Goal: Leave review/rating

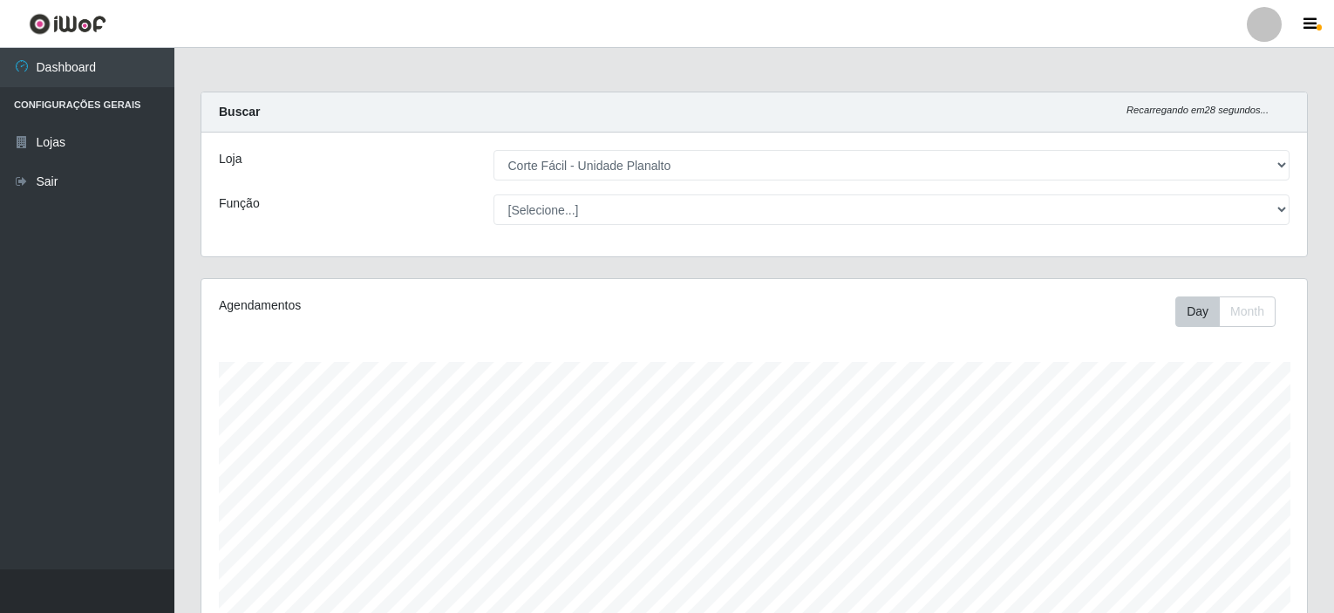
select select "202"
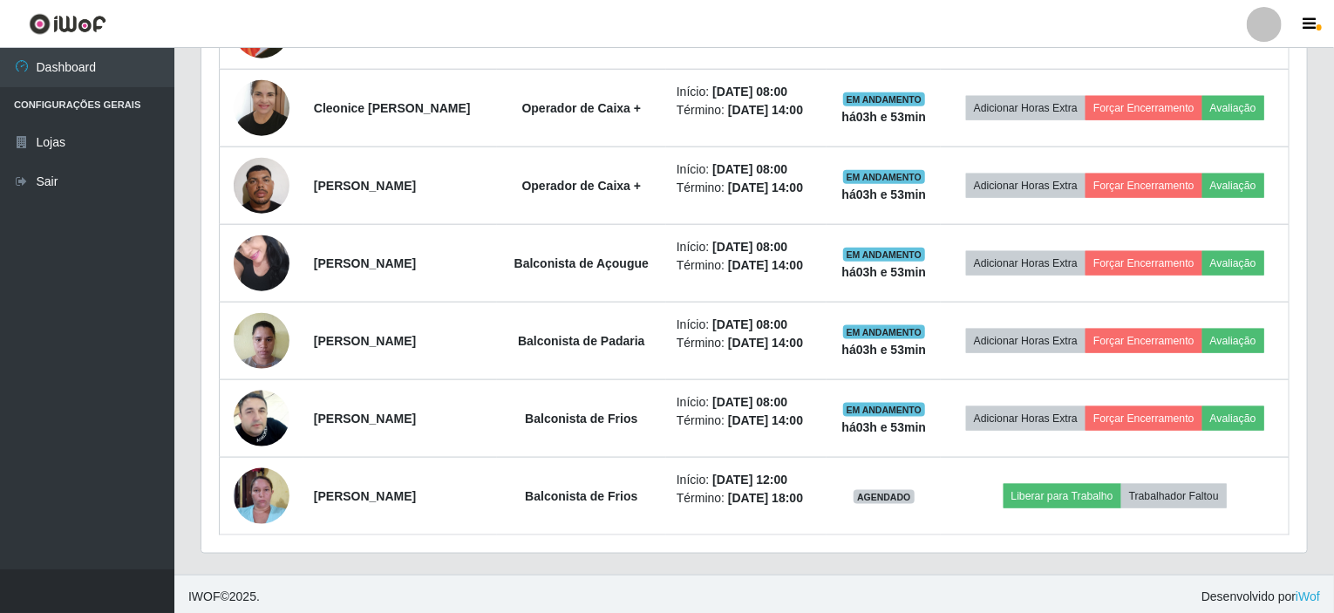
scroll to position [362, 1106]
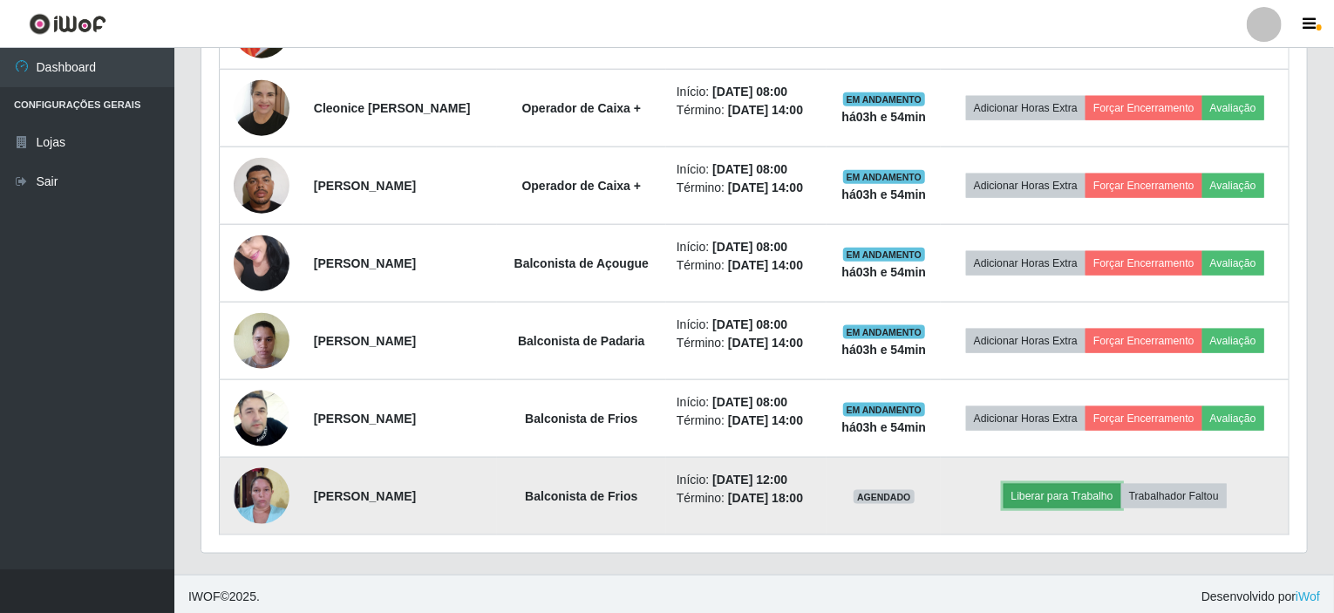
click at [1061, 502] on button "Liberar para Trabalho" at bounding box center [1063, 496] width 118 height 24
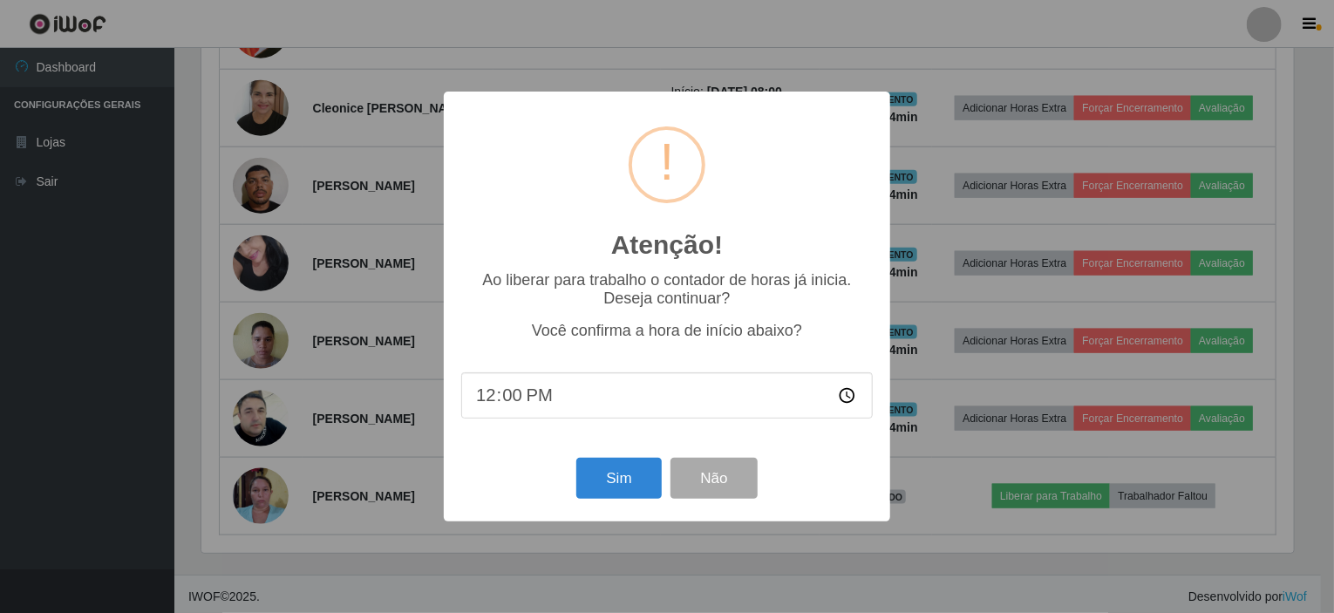
scroll to position [362, 1099]
click at [648, 484] on button "Sim" at bounding box center [621, 478] width 85 height 41
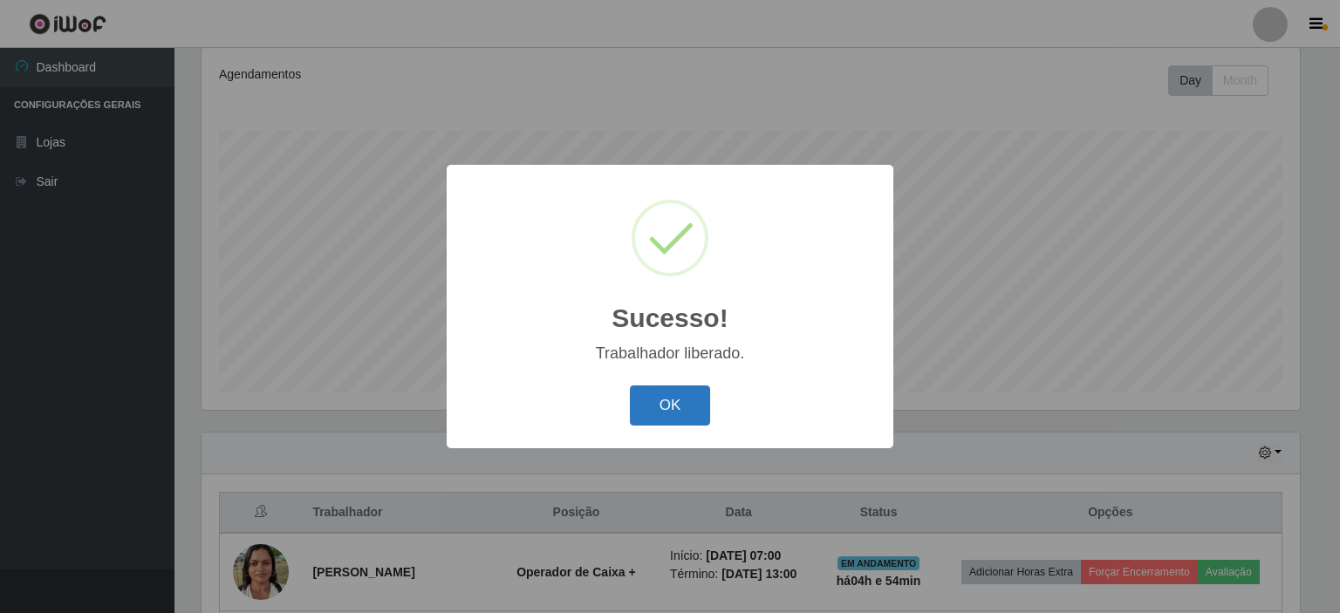
click at [680, 420] on button "OK" at bounding box center [670, 406] width 81 height 41
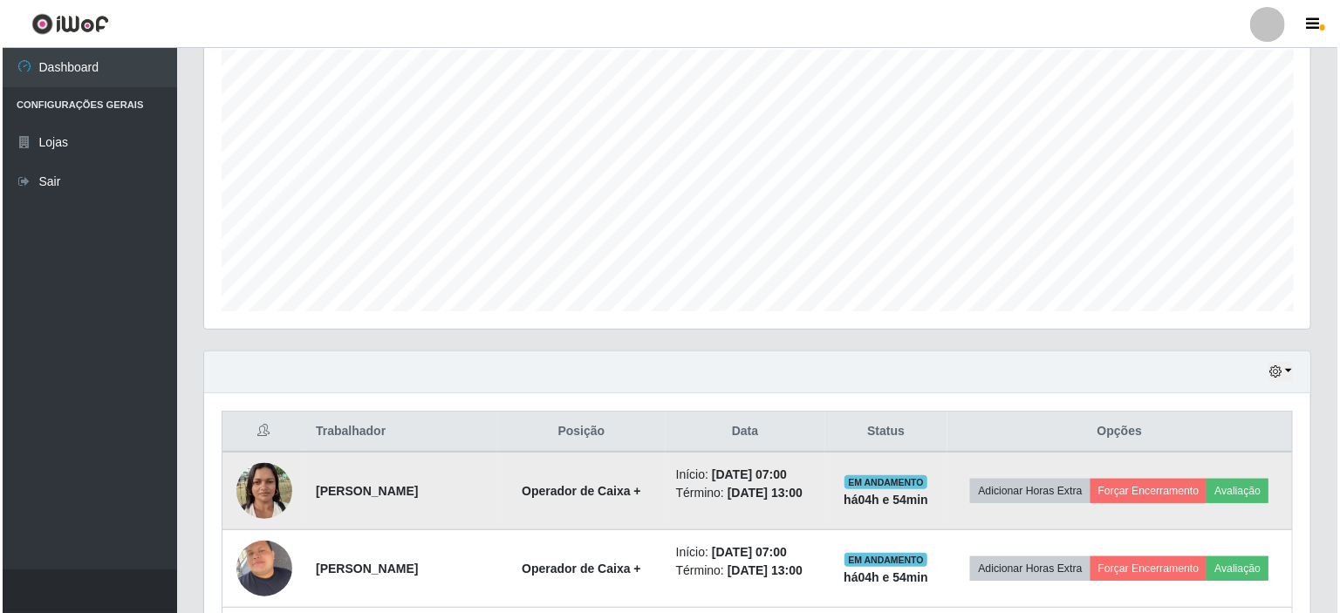
scroll to position [406, 0]
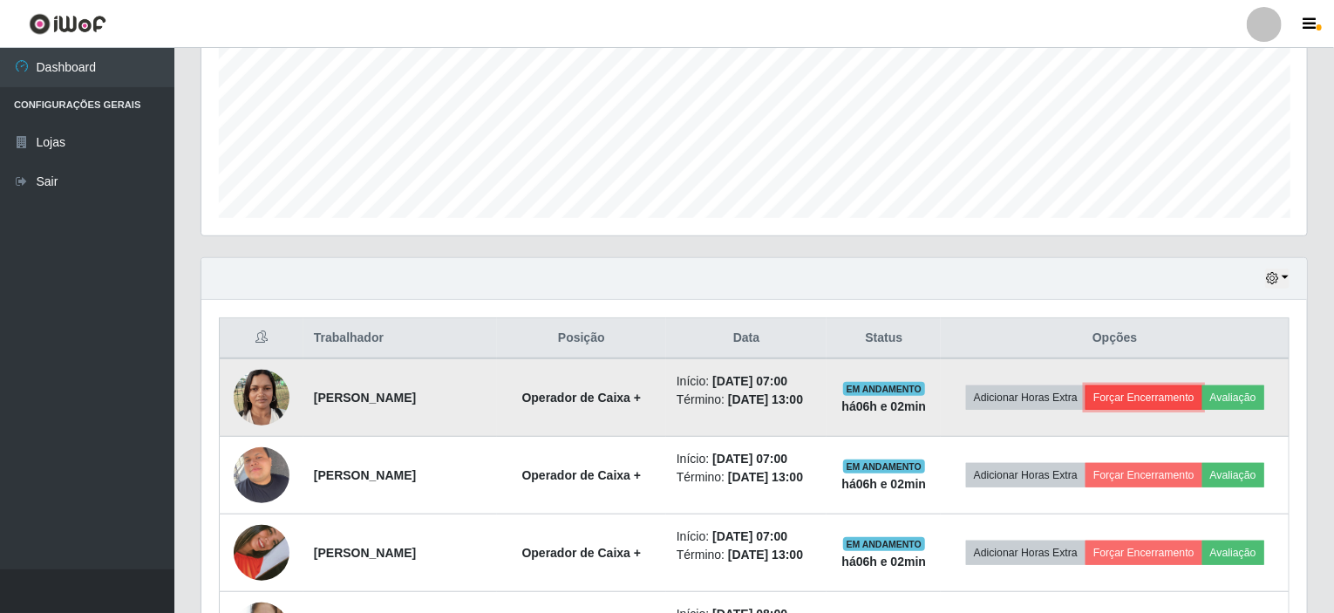
click at [1148, 392] on button "Forçar Encerramento" at bounding box center [1144, 398] width 117 height 24
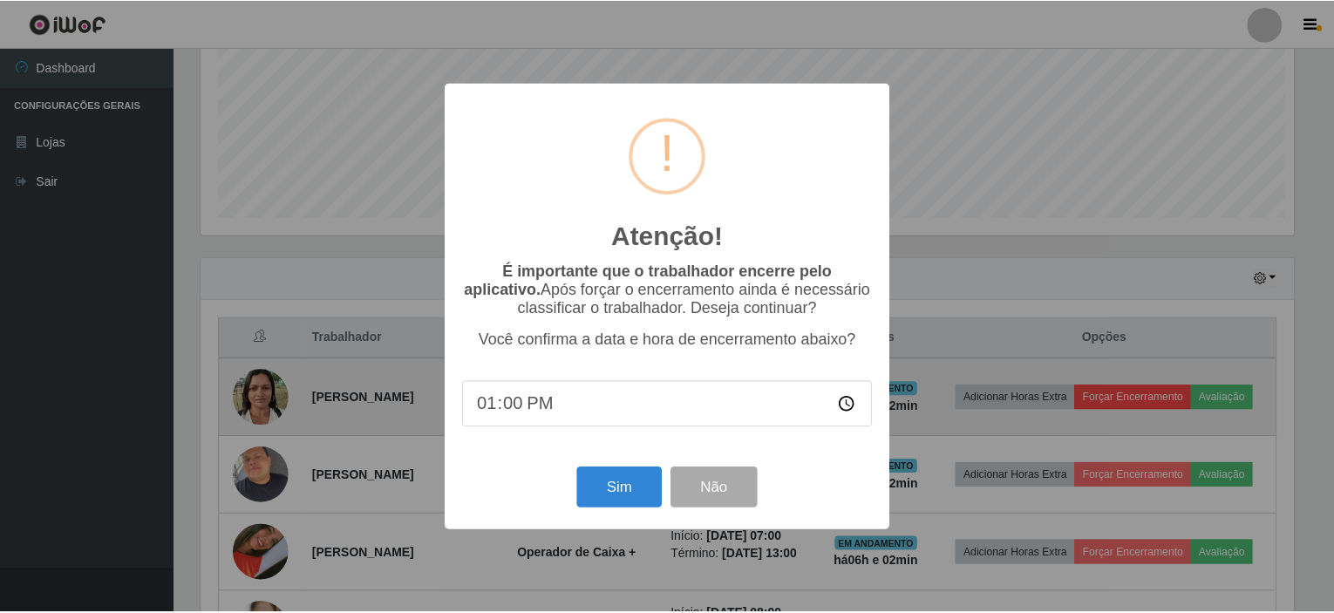
scroll to position [362, 1099]
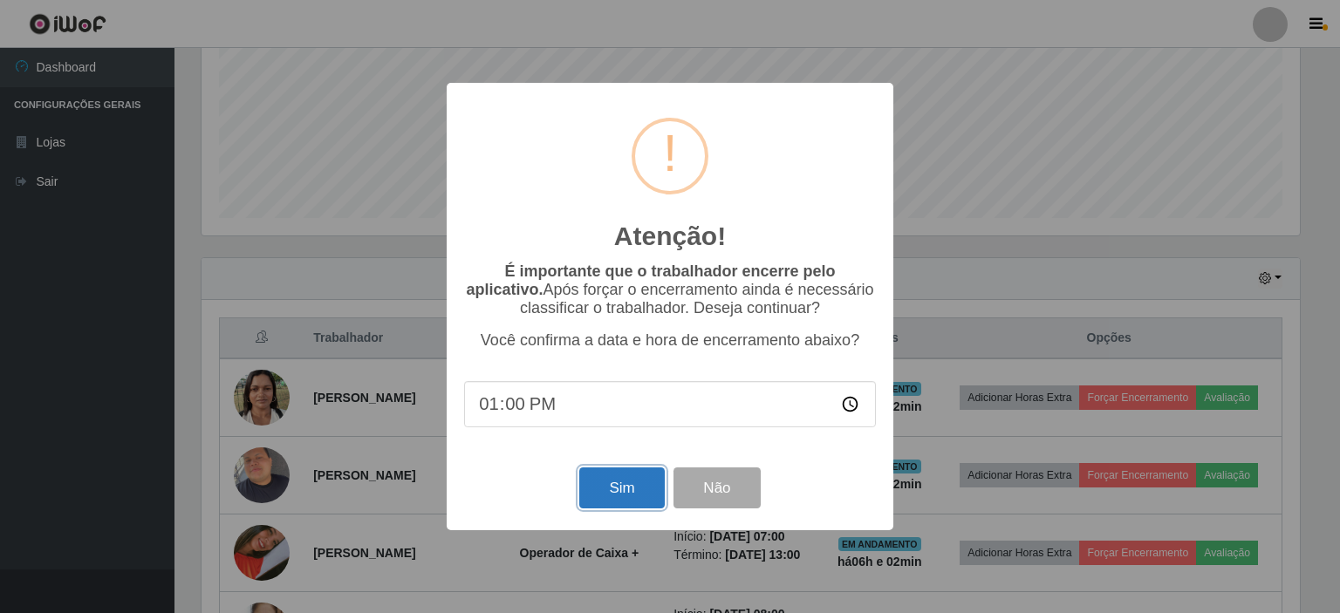
click at [645, 478] on button "Sim" at bounding box center [621, 487] width 85 height 41
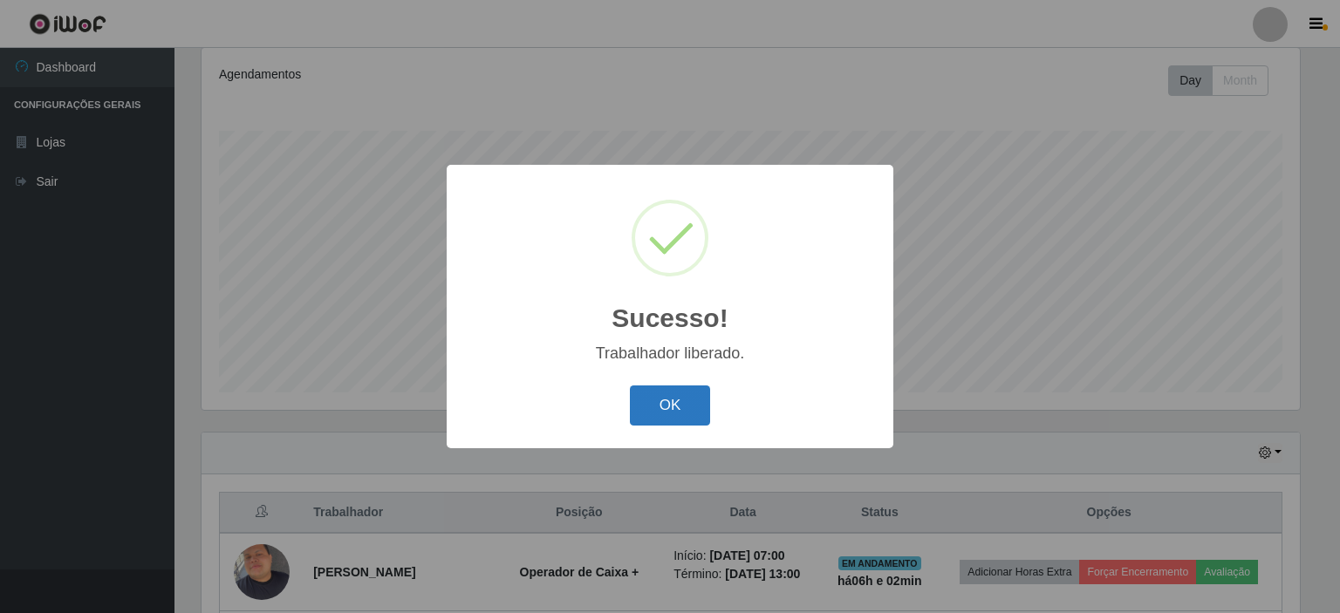
click at [696, 414] on button "OK" at bounding box center [670, 406] width 81 height 41
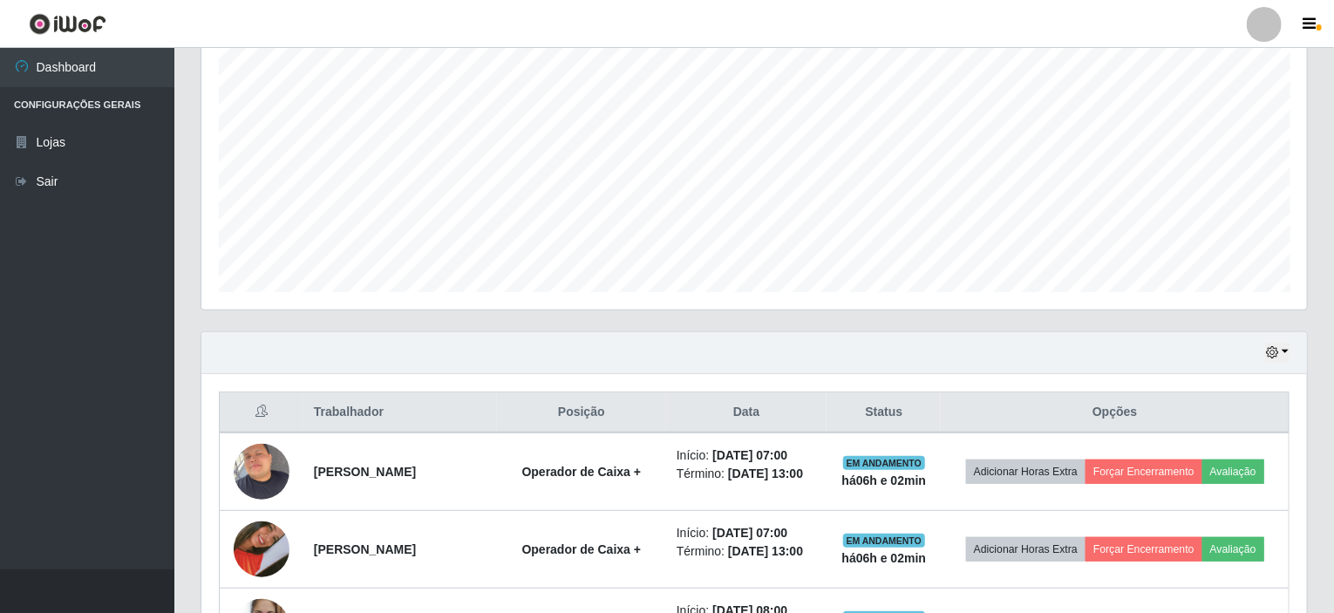
scroll to position [406, 0]
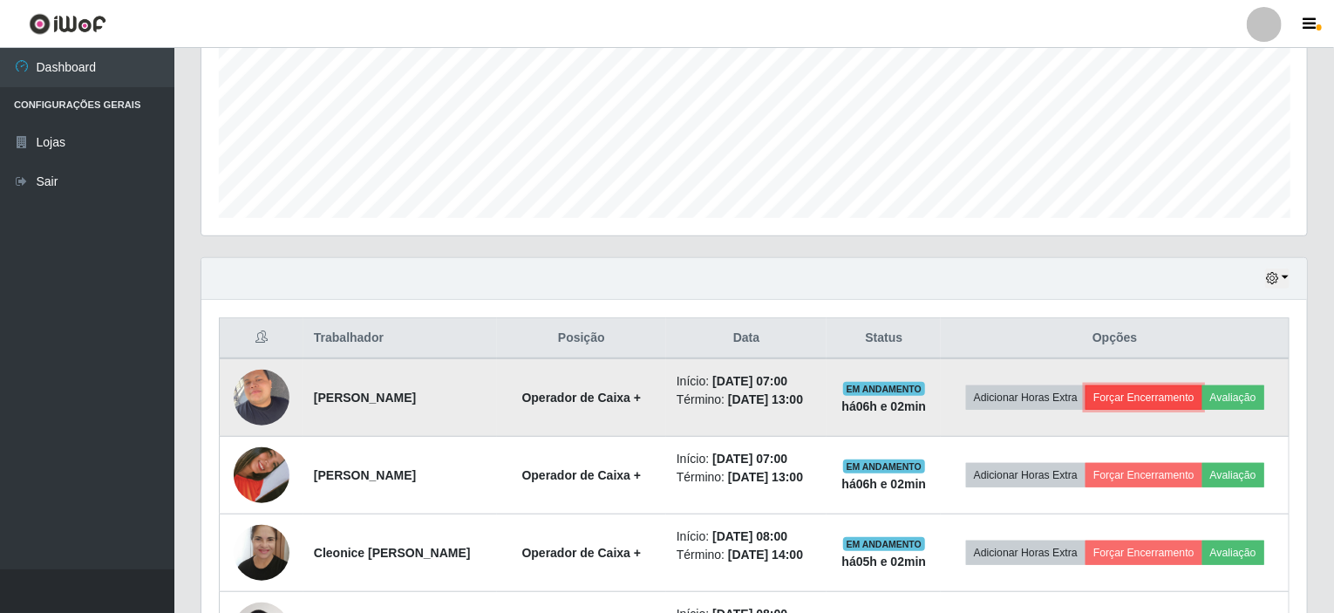
click at [1138, 402] on button "Forçar Encerramento" at bounding box center [1144, 398] width 117 height 24
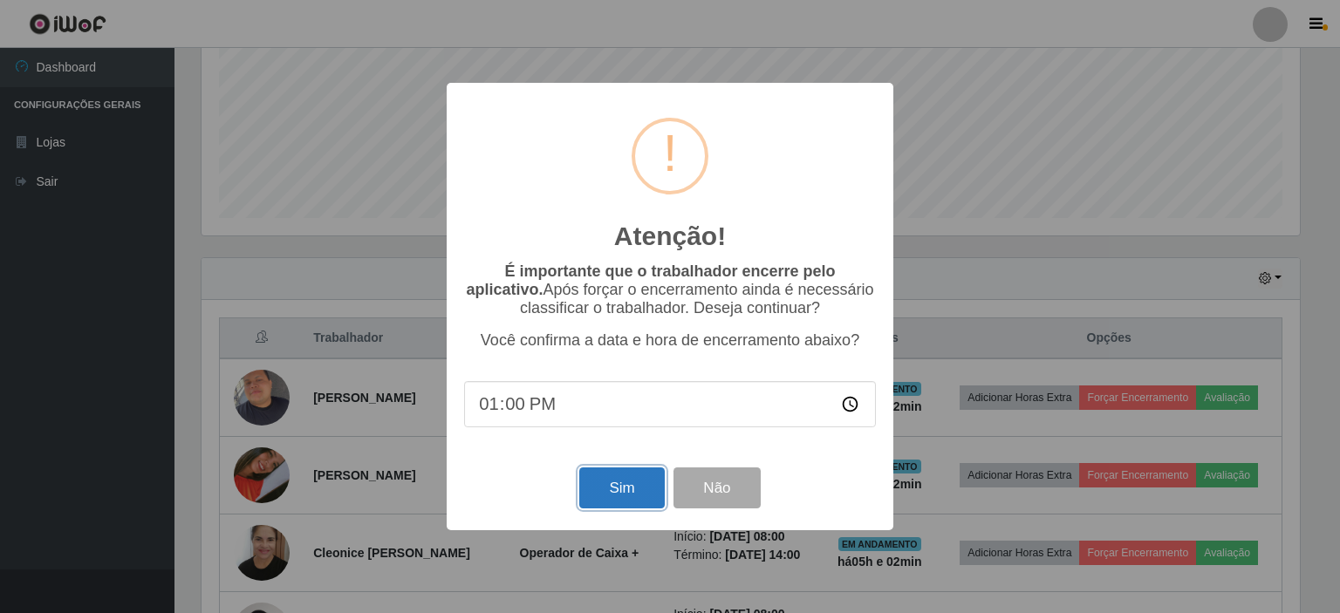
click at [649, 482] on button "Sim" at bounding box center [621, 487] width 85 height 41
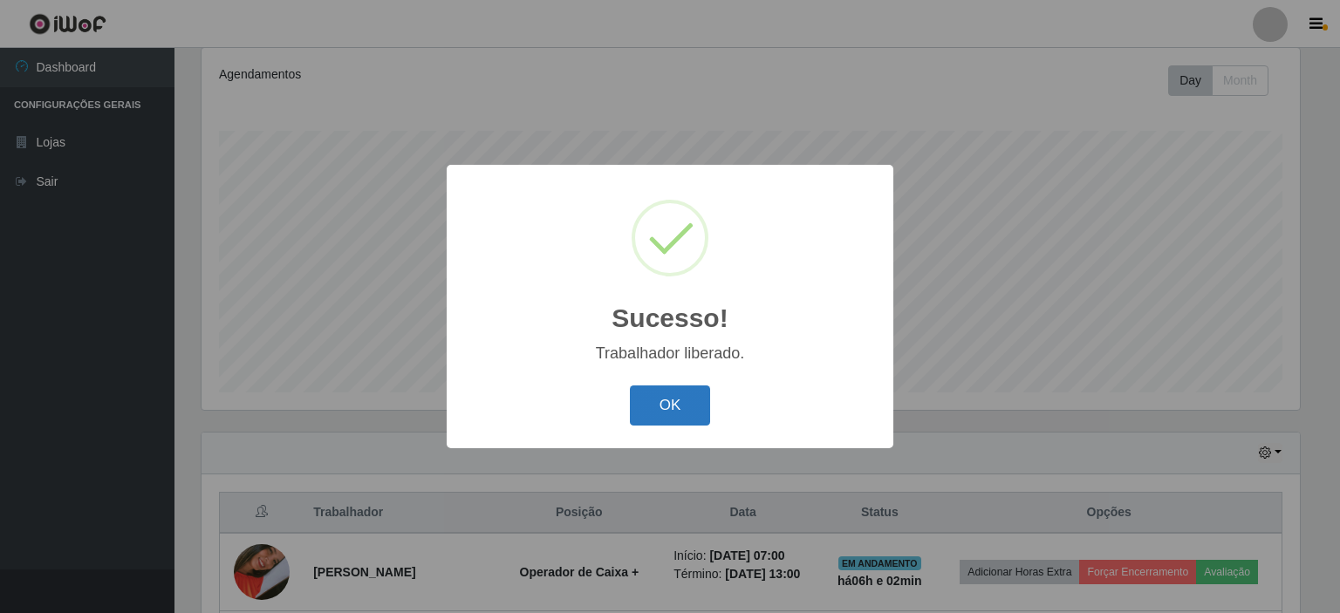
click at [666, 407] on button "OK" at bounding box center [670, 406] width 81 height 41
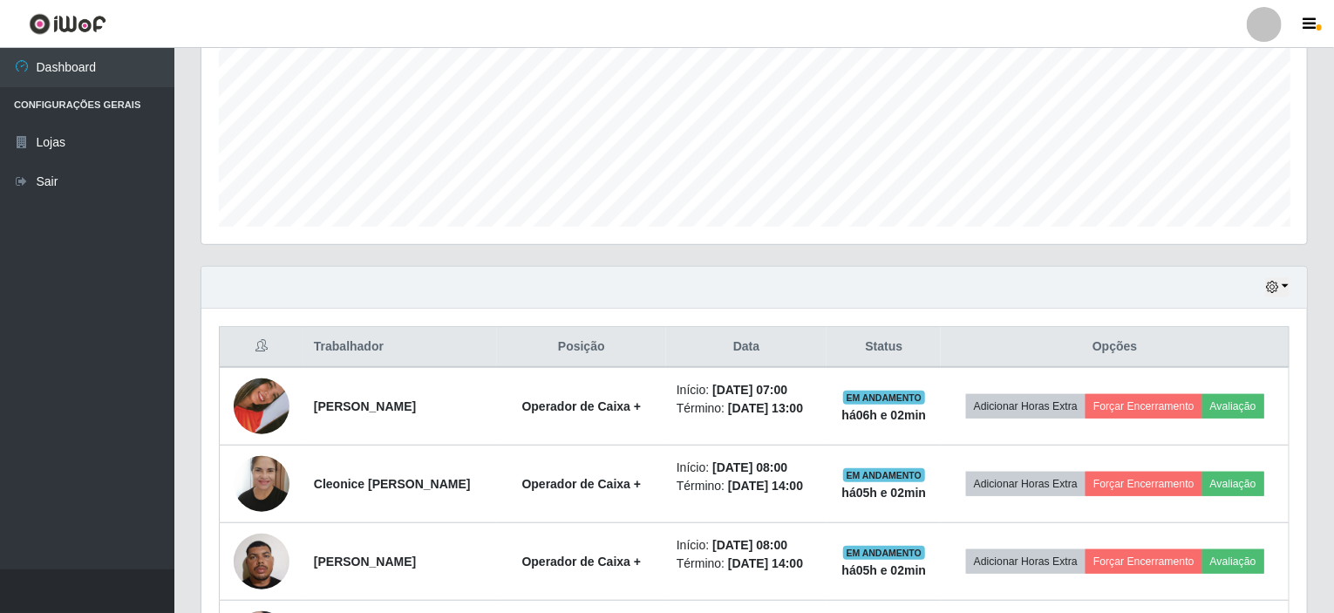
scroll to position [406, 0]
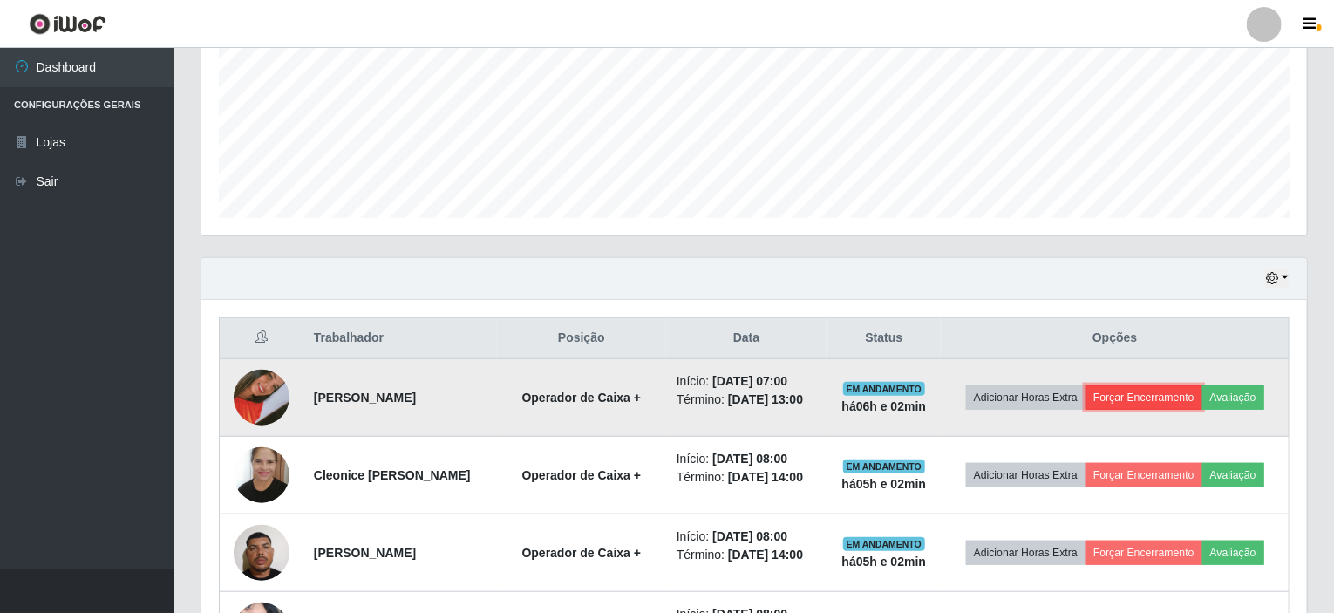
click at [1141, 397] on button "Forçar Encerramento" at bounding box center [1144, 398] width 117 height 24
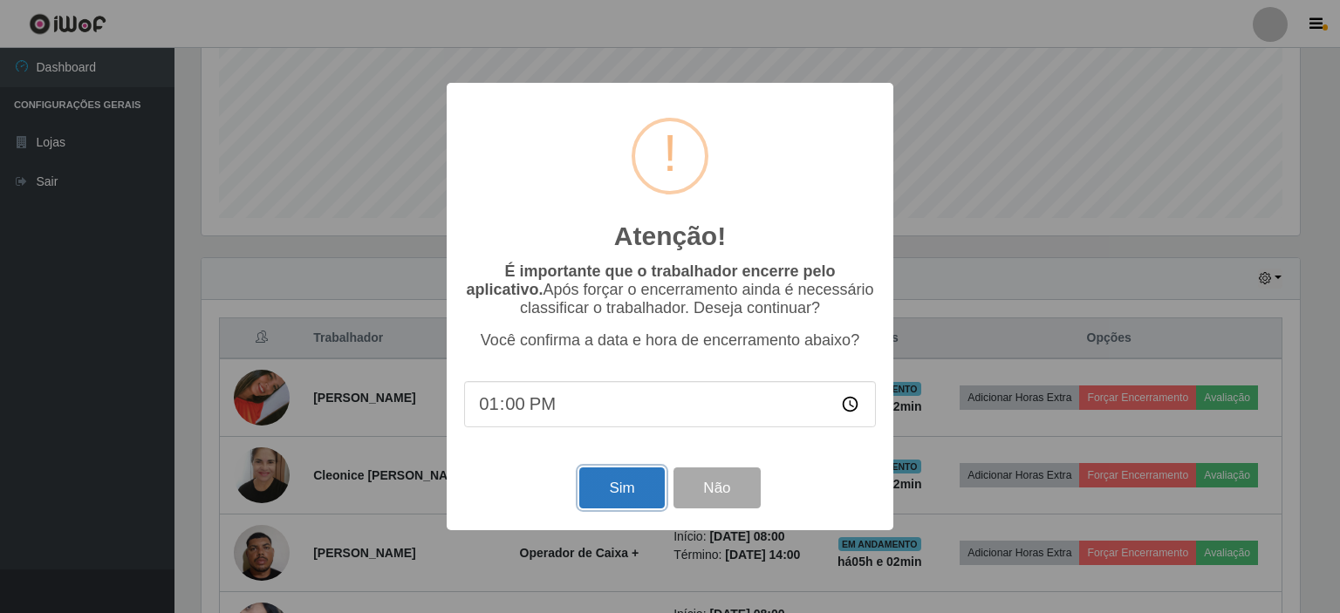
click at [620, 494] on button "Sim" at bounding box center [621, 487] width 85 height 41
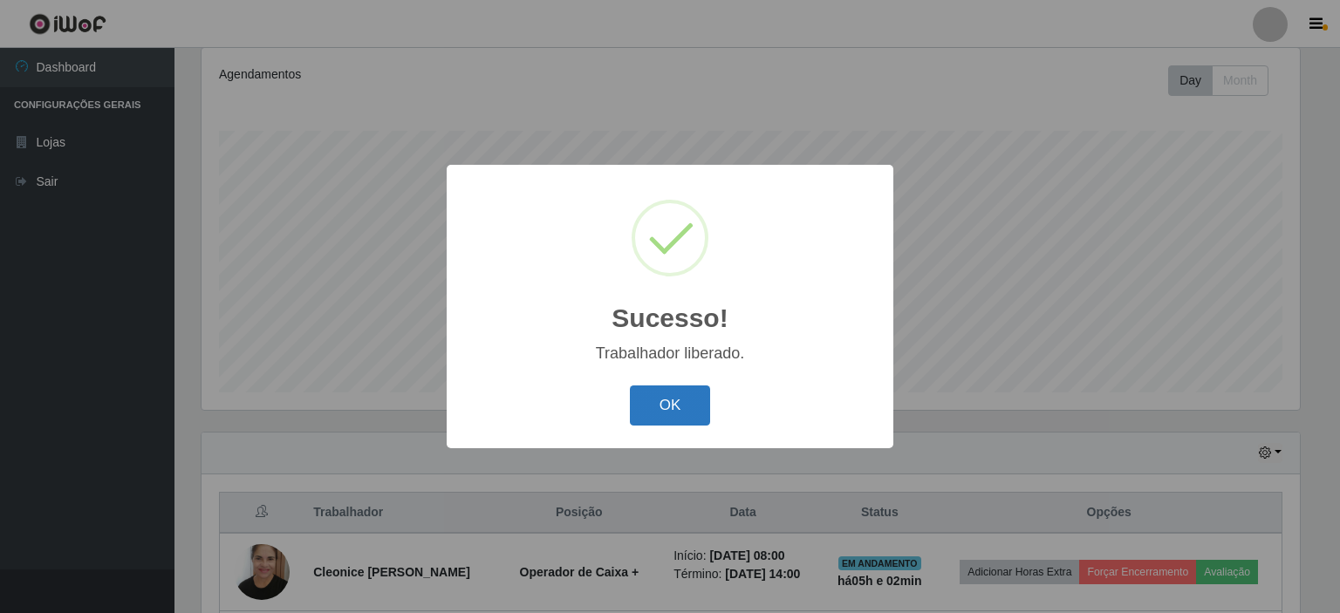
click at [699, 392] on button "OK" at bounding box center [670, 406] width 81 height 41
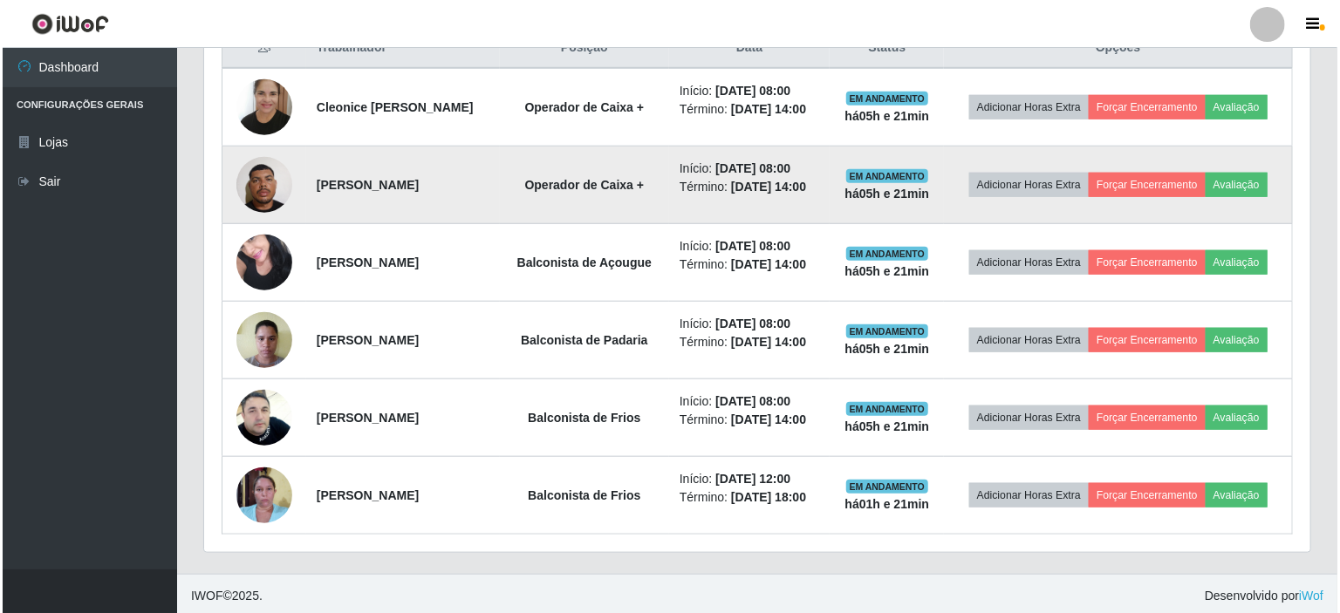
scroll to position [522, 0]
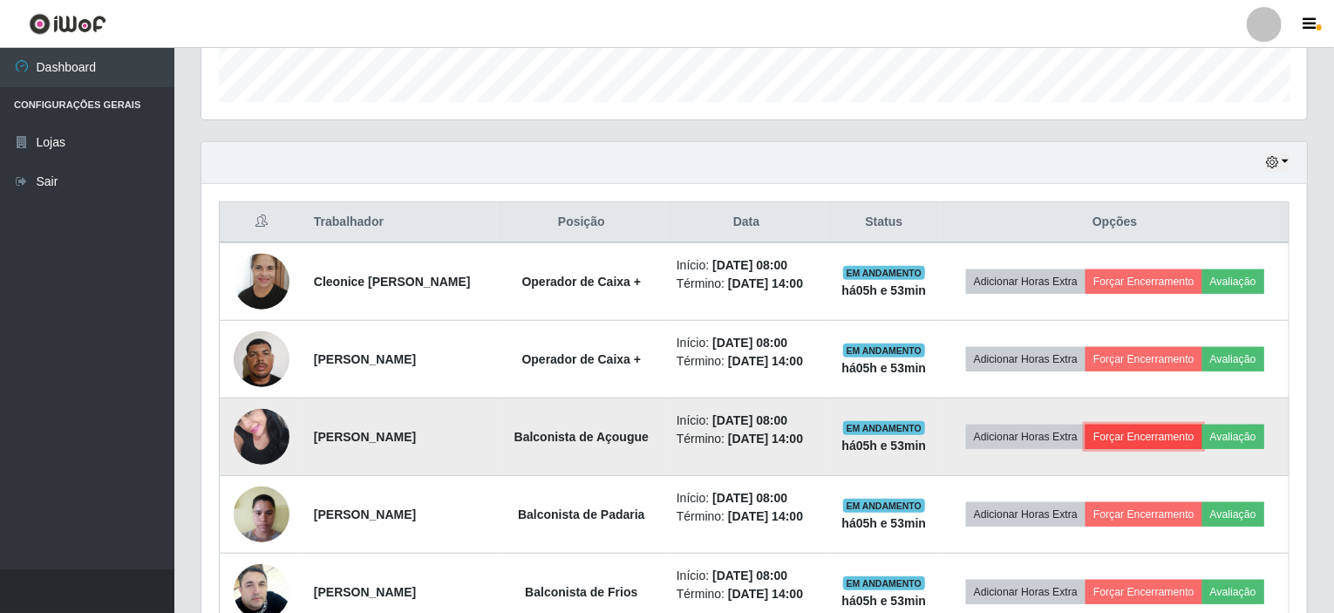
click at [1164, 425] on button "Forçar Encerramento" at bounding box center [1144, 437] width 117 height 24
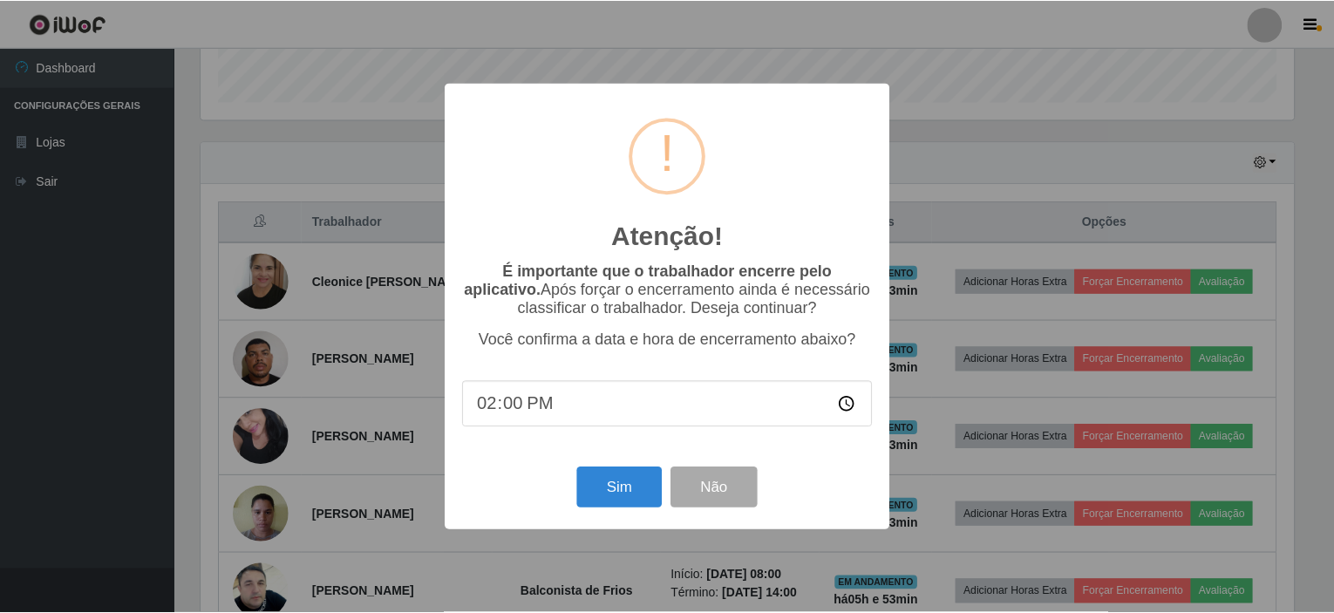
scroll to position [362, 1099]
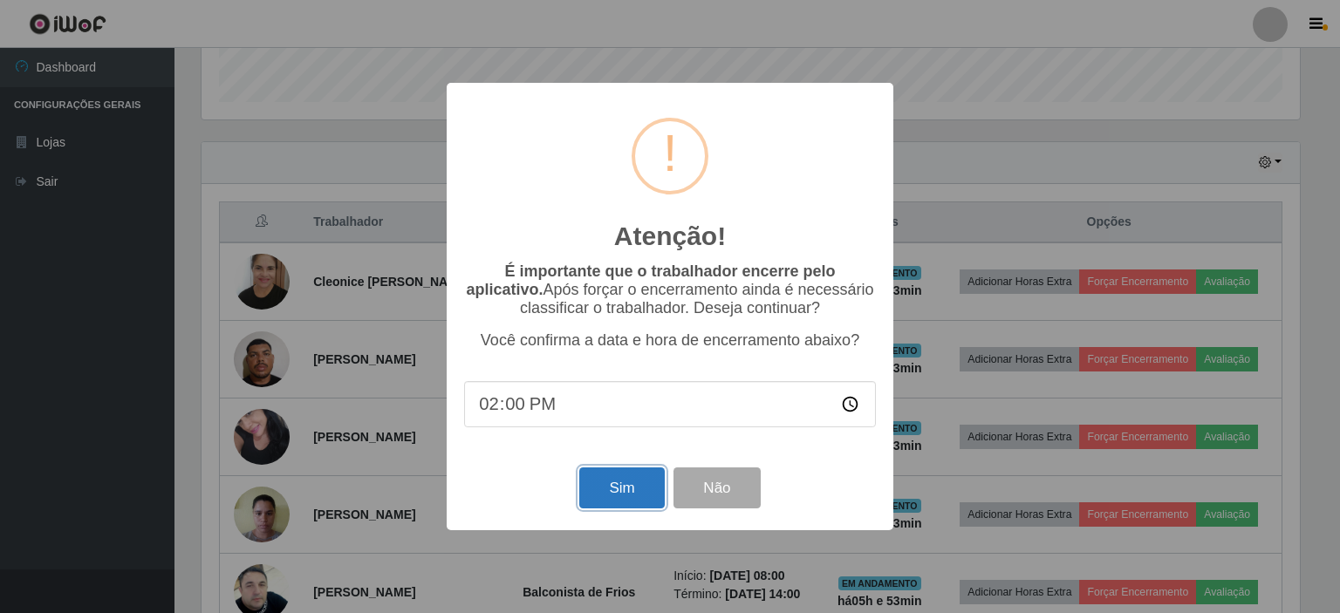
click at [634, 495] on button "Sim" at bounding box center [621, 487] width 85 height 41
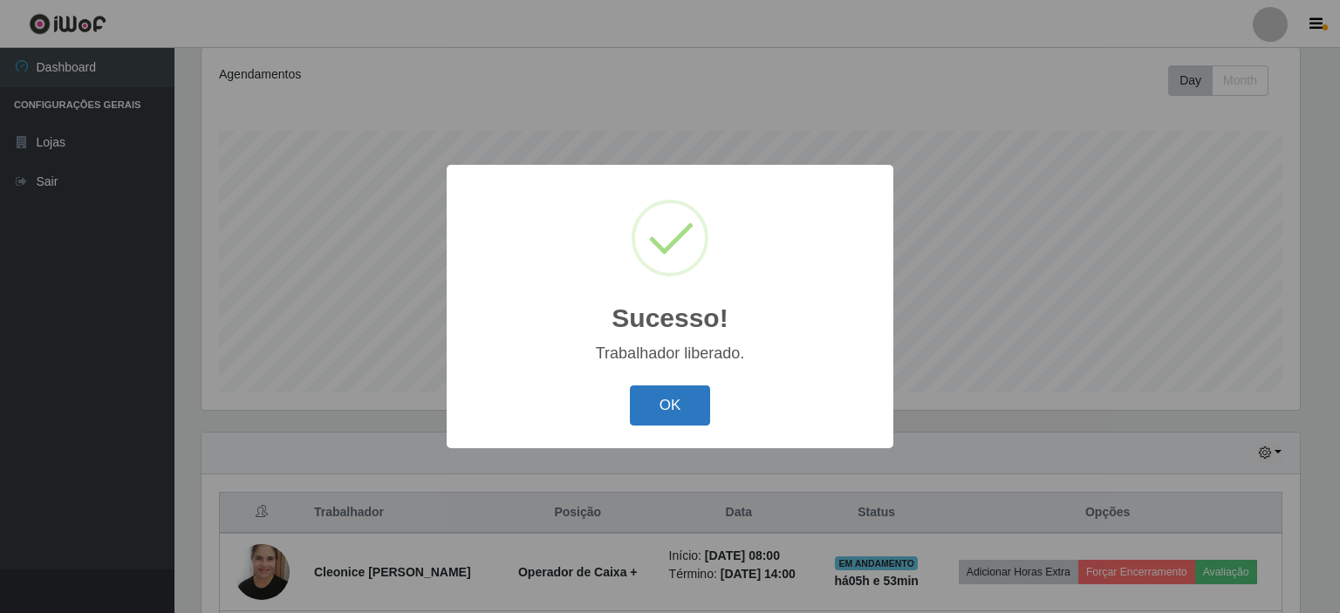
click at [672, 408] on button "OK" at bounding box center [670, 406] width 81 height 41
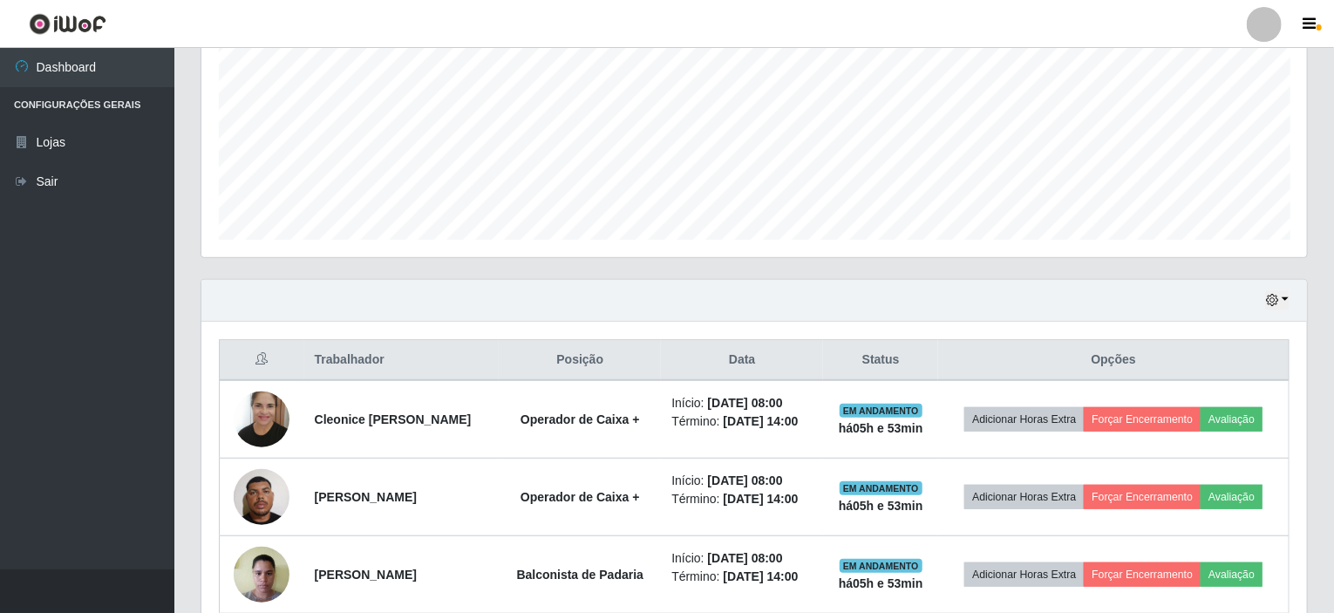
scroll to position [580, 0]
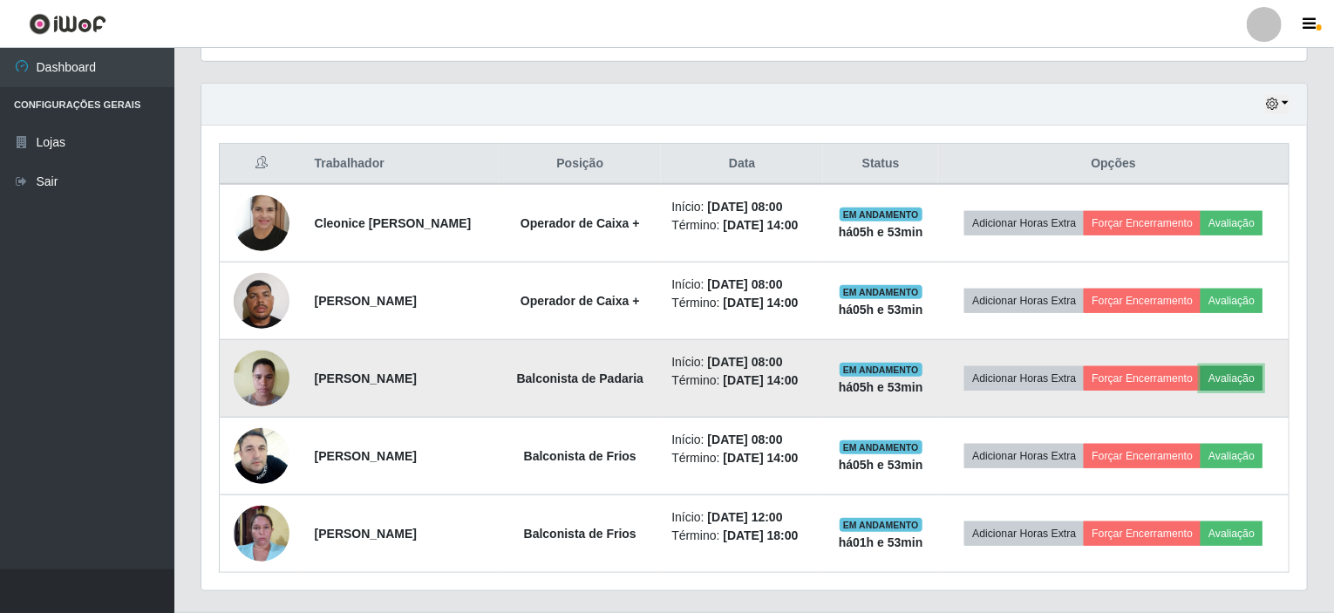
click at [1238, 375] on button "Avaliação" at bounding box center [1232, 378] width 62 height 24
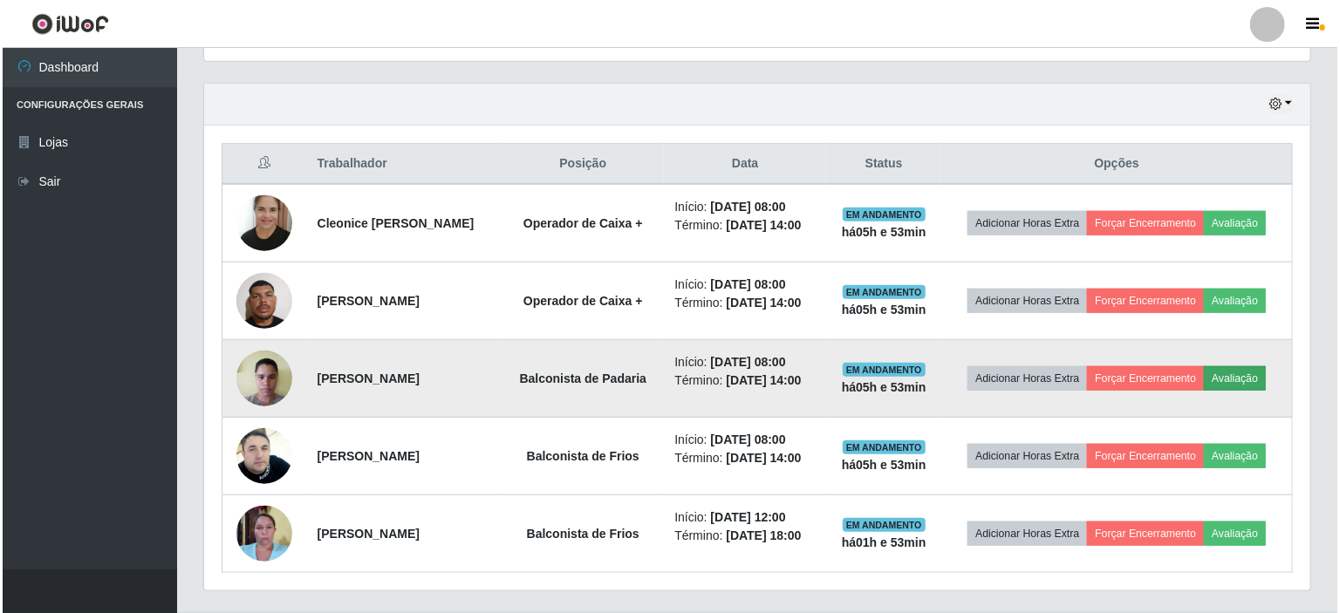
scroll to position [362, 1099]
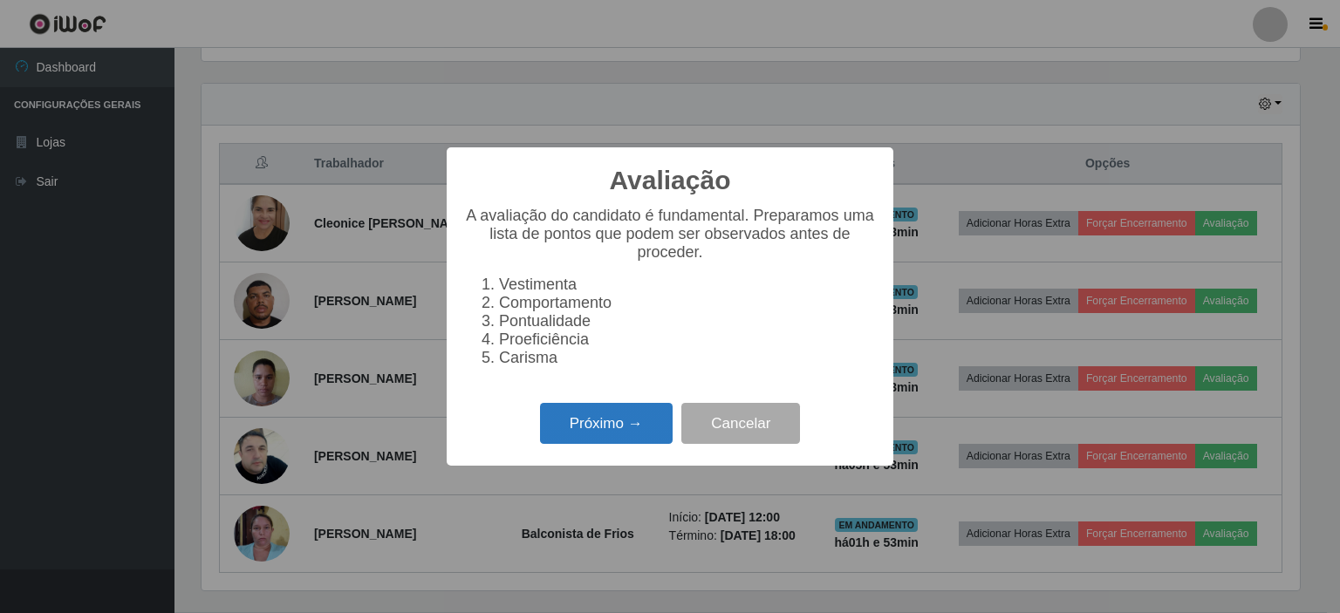
click at [602, 434] on button "Próximo →" at bounding box center [606, 423] width 133 height 41
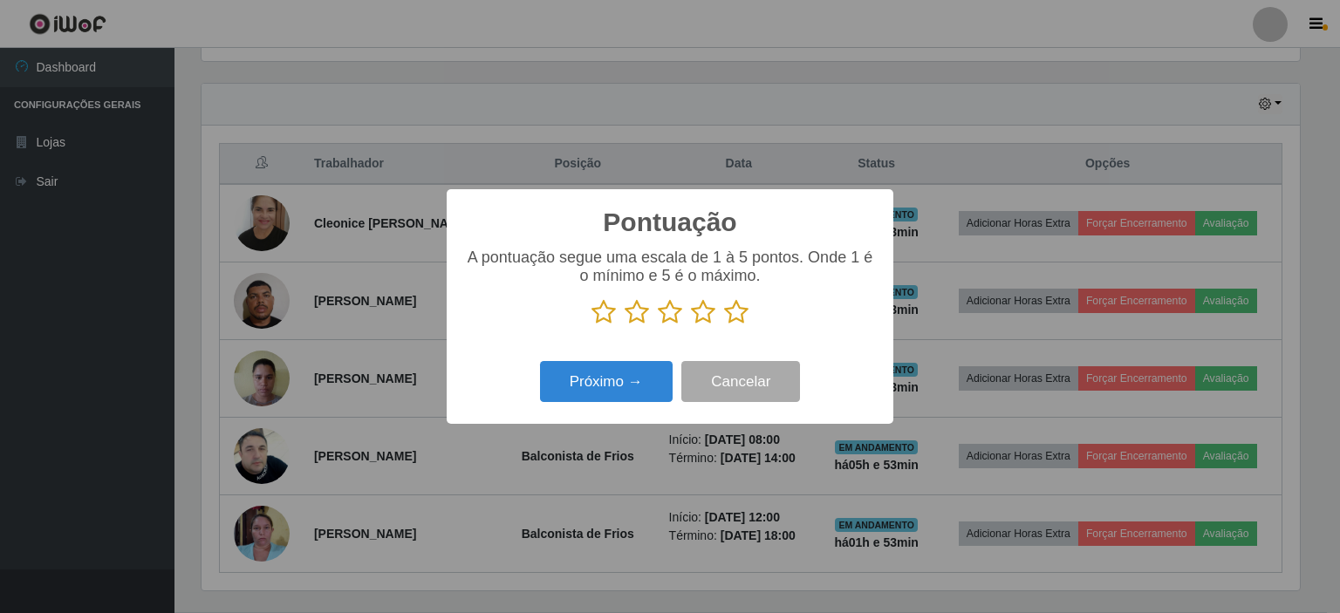
click at [610, 320] on icon at bounding box center [603, 312] width 24 height 26
click at [591, 325] on input "radio" at bounding box center [591, 325] width 0 height 0
click at [637, 375] on button "Próximo →" at bounding box center [606, 381] width 133 height 41
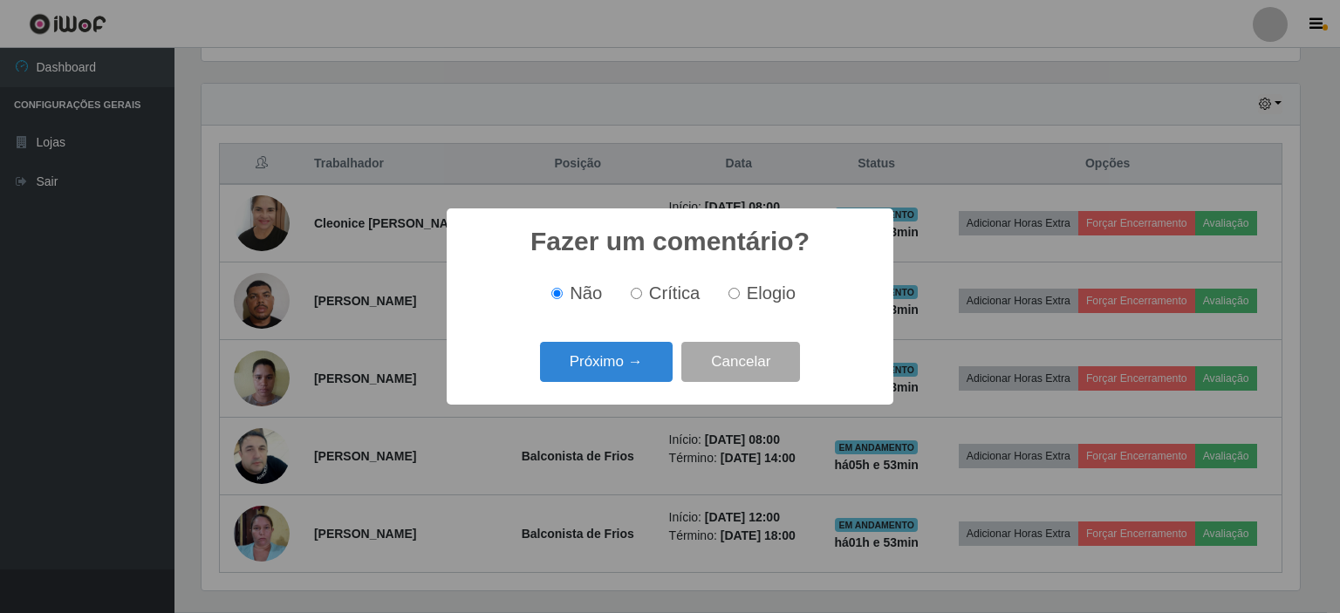
click at [640, 292] on input "Crítica" at bounding box center [636, 293] width 11 height 11
radio input "true"
click at [661, 372] on button "Próximo →" at bounding box center [606, 362] width 133 height 41
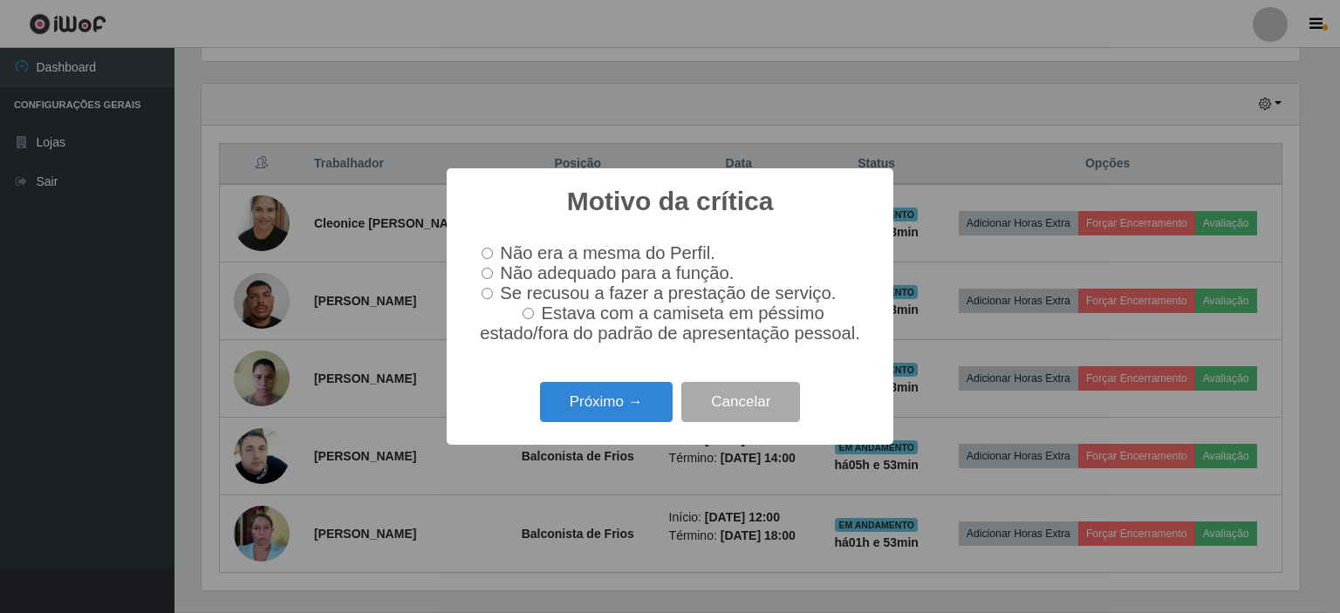
click at [496, 270] on label "Não adequado para a função." at bounding box center [603, 273] width 259 height 20
click at [493, 270] on input "Não adequado para a função." at bounding box center [486, 273] width 11 height 11
radio input "true"
click at [605, 402] on button "Próximo →" at bounding box center [606, 402] width 133 height 41
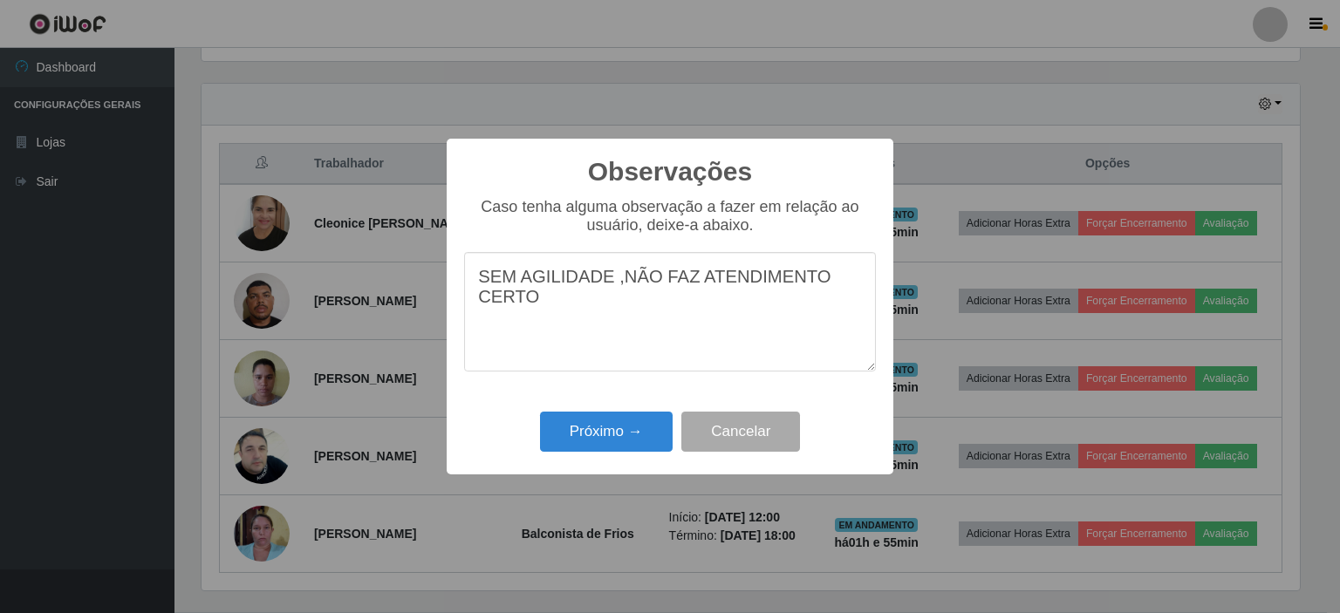
click at [685, 284] on textarea "SEM AGILIDADE ,NÃO FAZ ATENDIMENTO CERTO" at bounding box center [670, 311] width 412 height 119
click at [799, 279] on textarea "SEM AGILIDADE , ATENDIMENTO CERTO" at bounding box center [670, 311] width 412 height 119
type textarea "SEM AGILIDADE , ATENDIMENTO CERTO RUIM"
click at [626, 420] on button "Próximo →" at bounding box center [606, 432] width 133 height 41
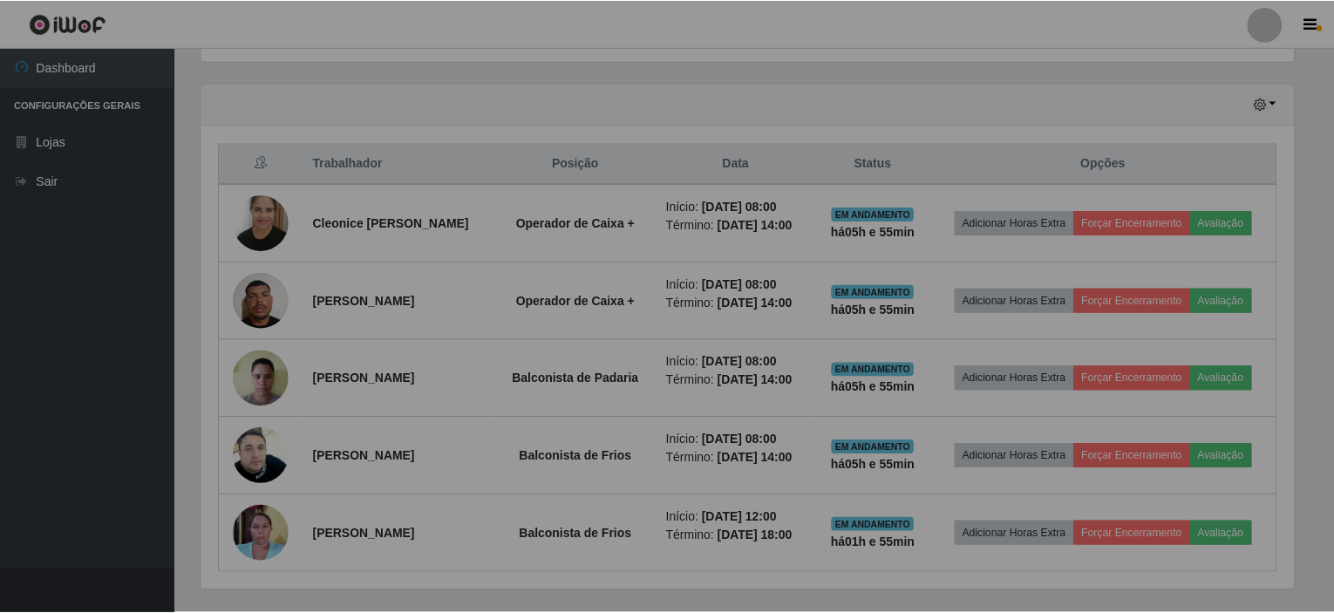
scroll to position [362, 1106]
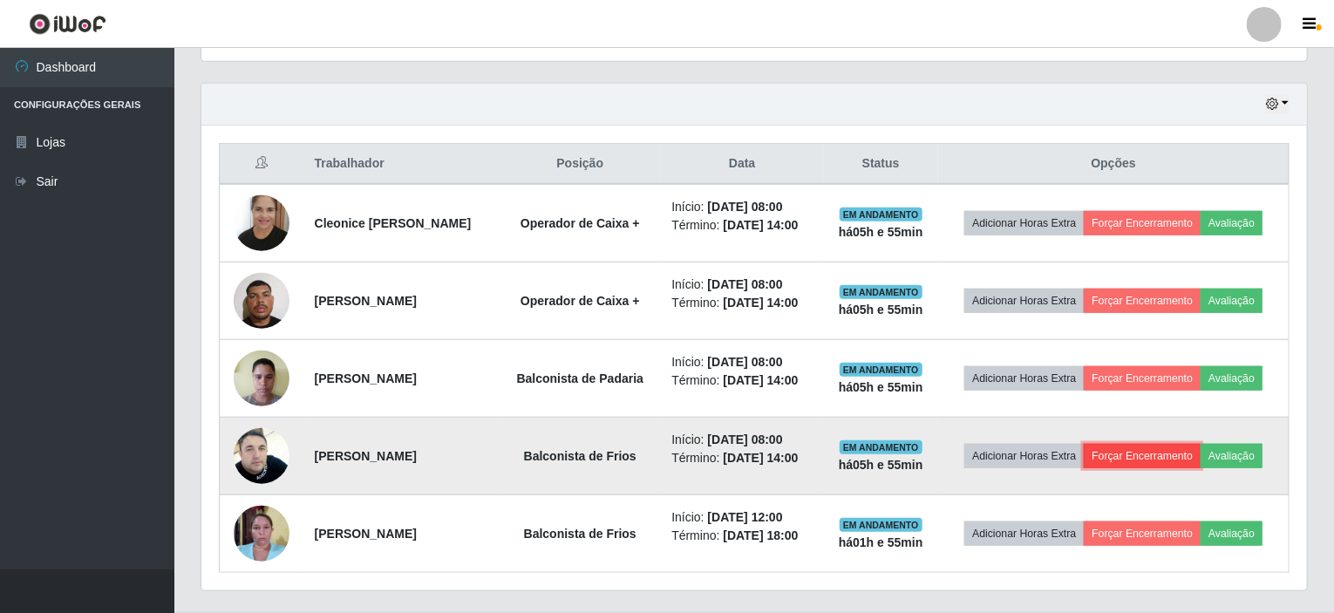
click at [1144, 446] on button "Forçar Encerramento" at bounding box center [1142, 456] width 117 height 24
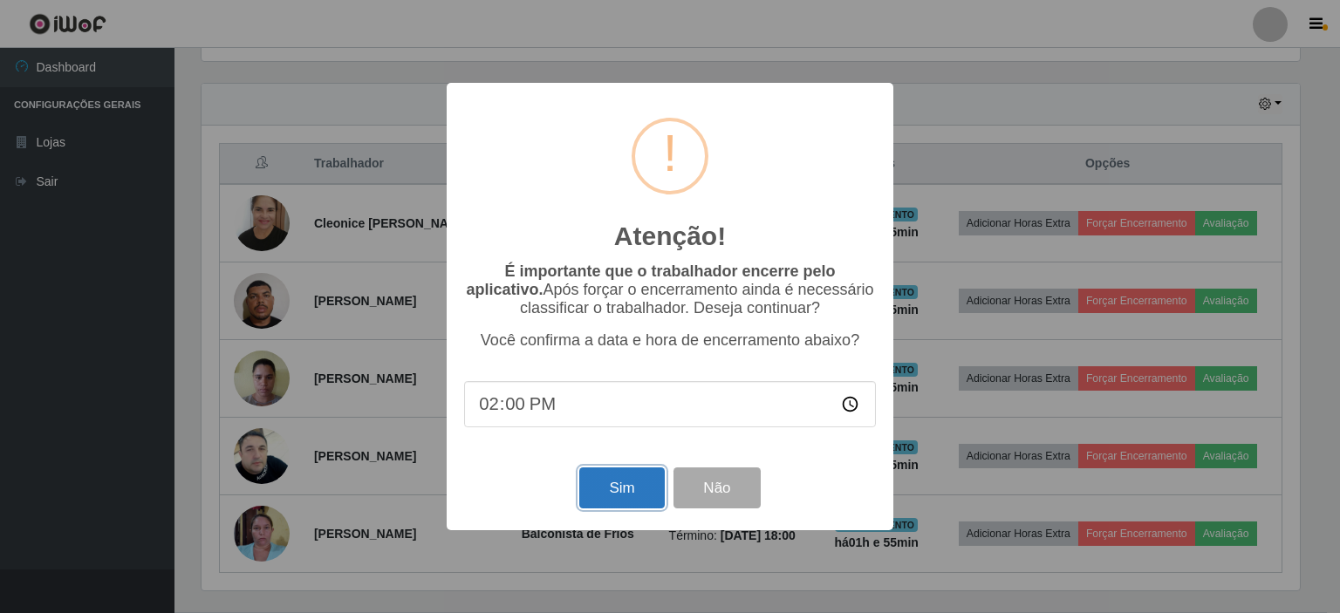
click at [613, 473] on button "Sim" at bounding box center [621, 487] width 85 height 41
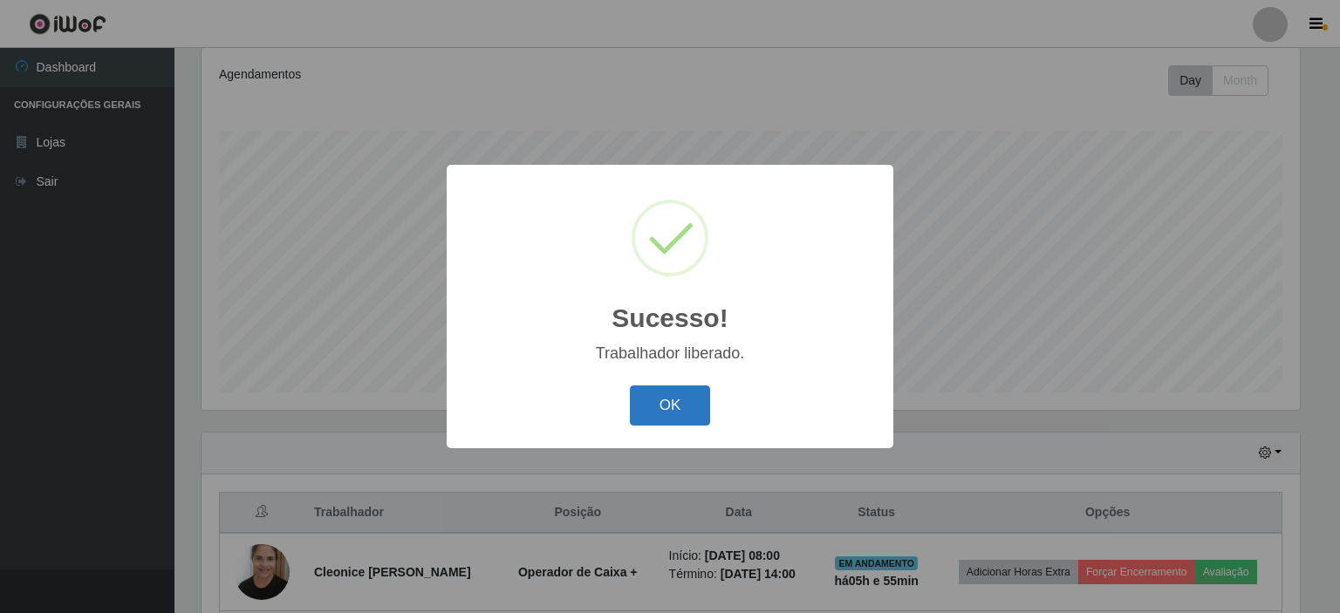
click at [657, 415] on button "OK" at bounding box center [670, 406] width 81 height 41
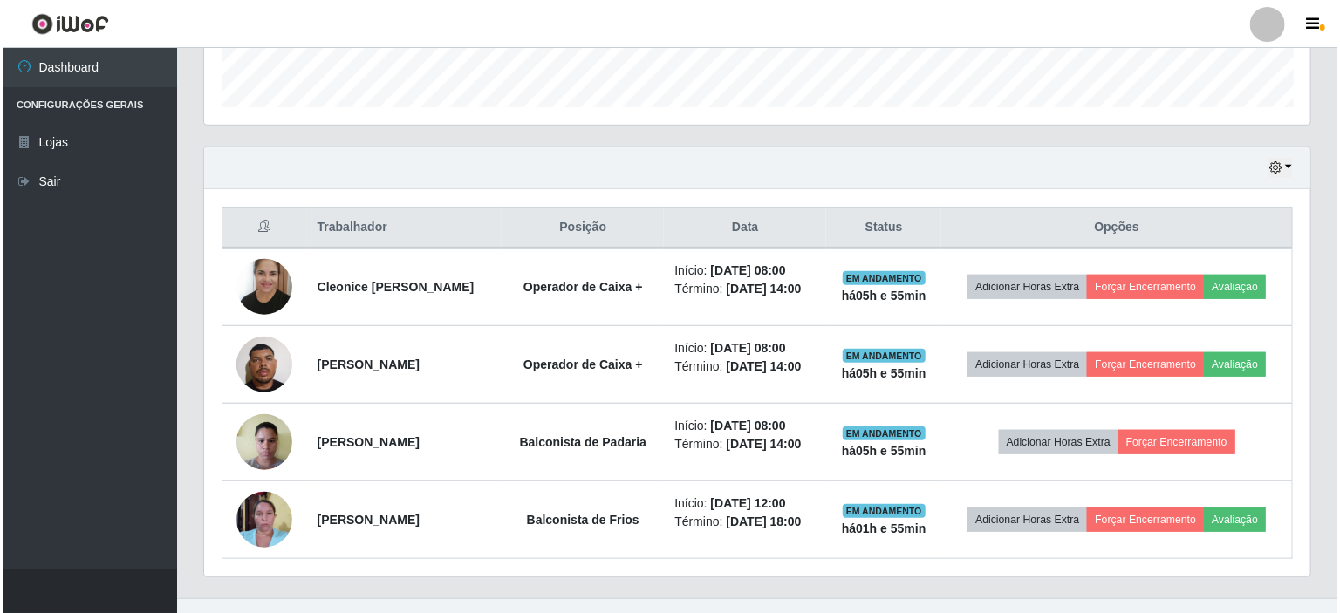
scroll to position [541, 0]
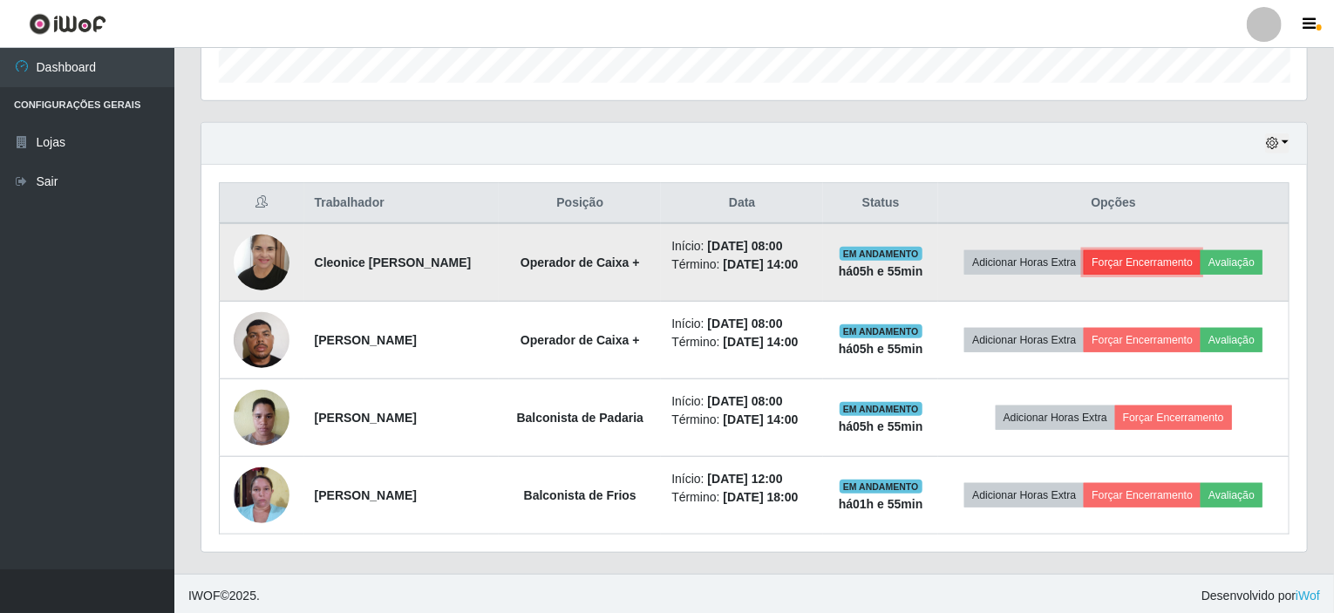
click at [1163, 264] on button "Forçar Encerramento" at bounding box center [1142, 262] width 117 height 24
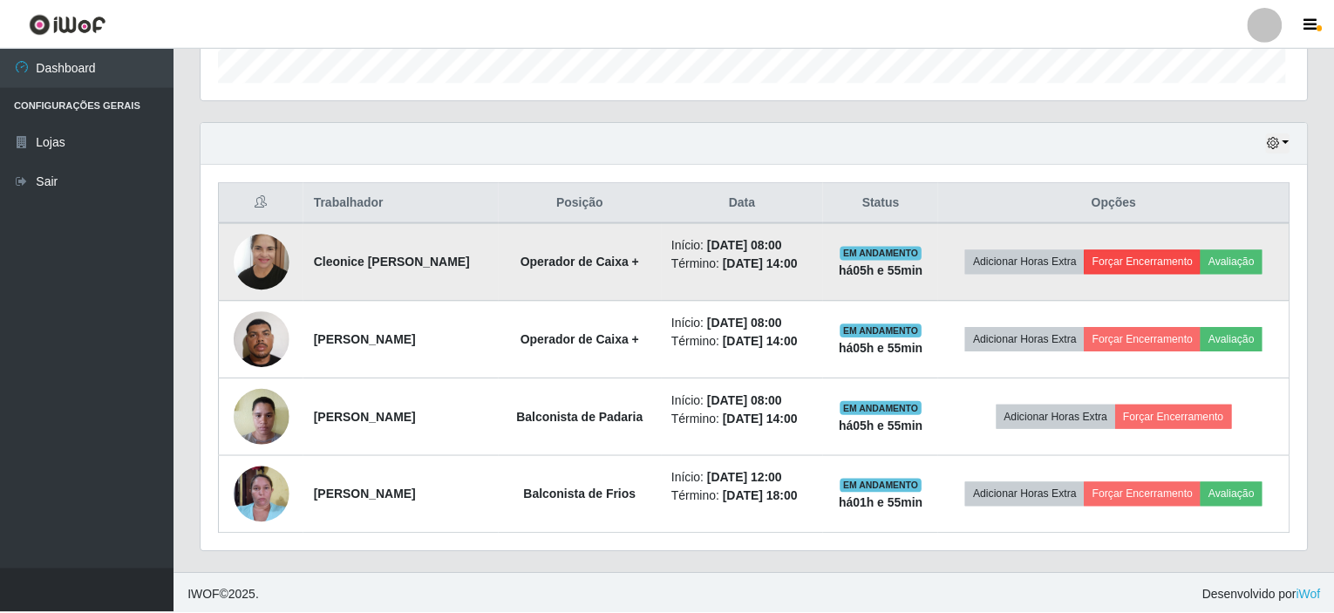
scroll to position [362, 1099]
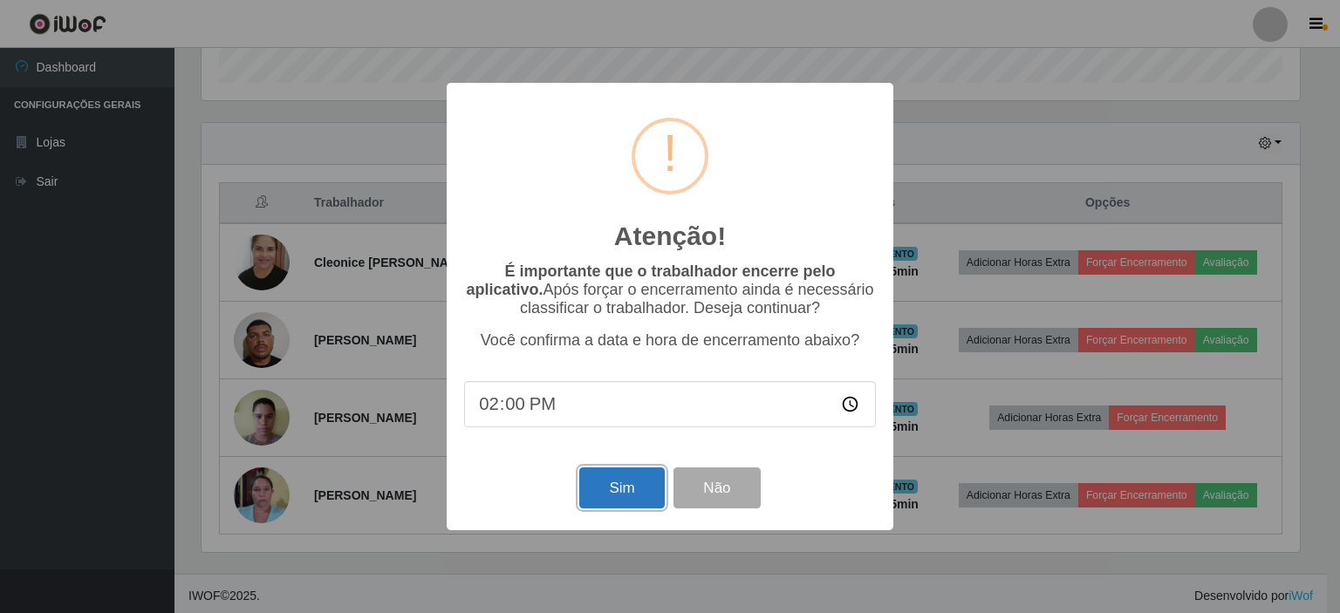
click at [628, 491] on button "Sim" at bounding box center [621, 487] width 85 height 41
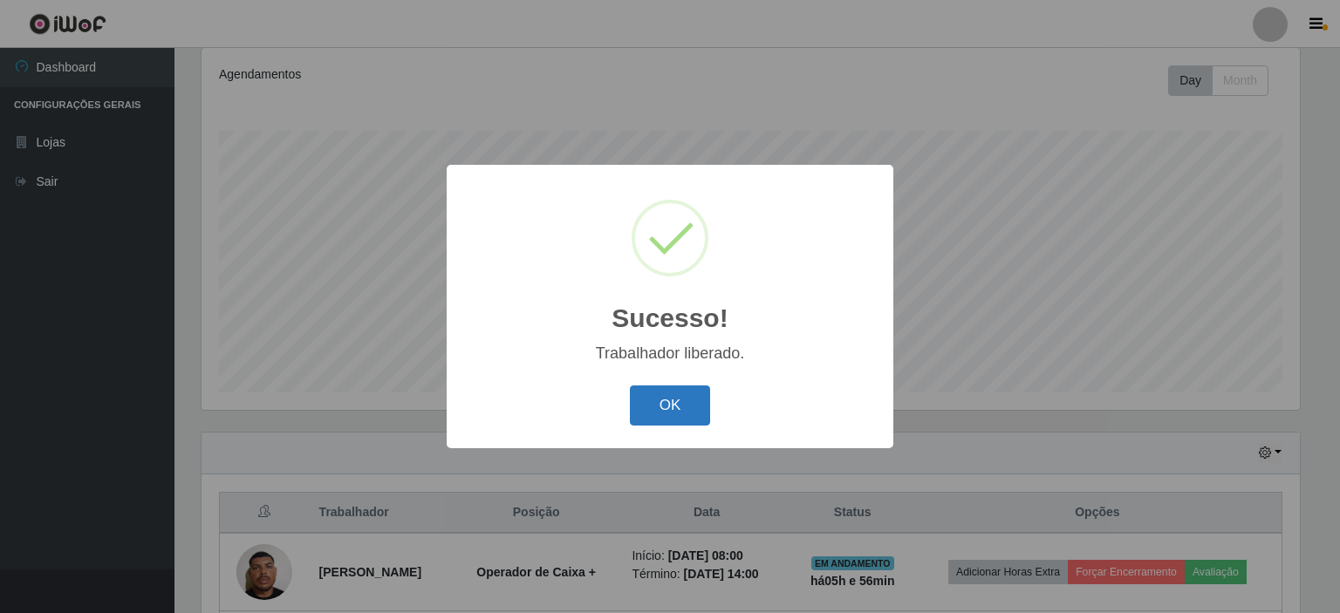
click at [670, 412] on button "OK" at bounding box center [670, 406] width 81 height 41
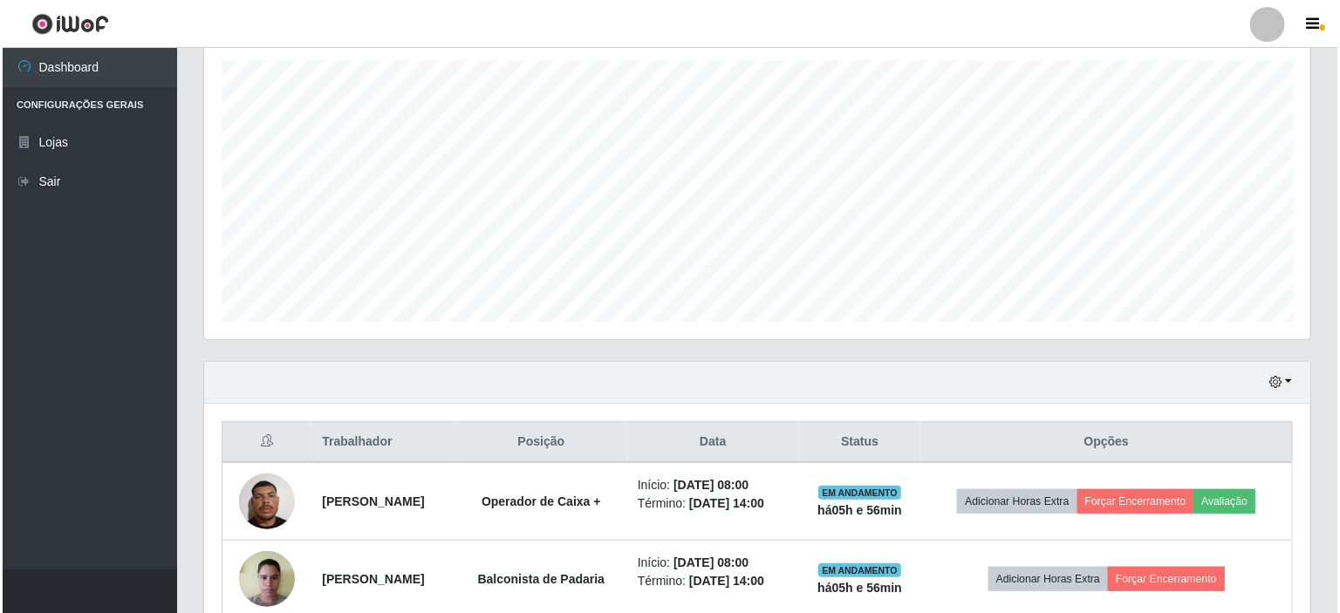
scroll to position [406, 0]
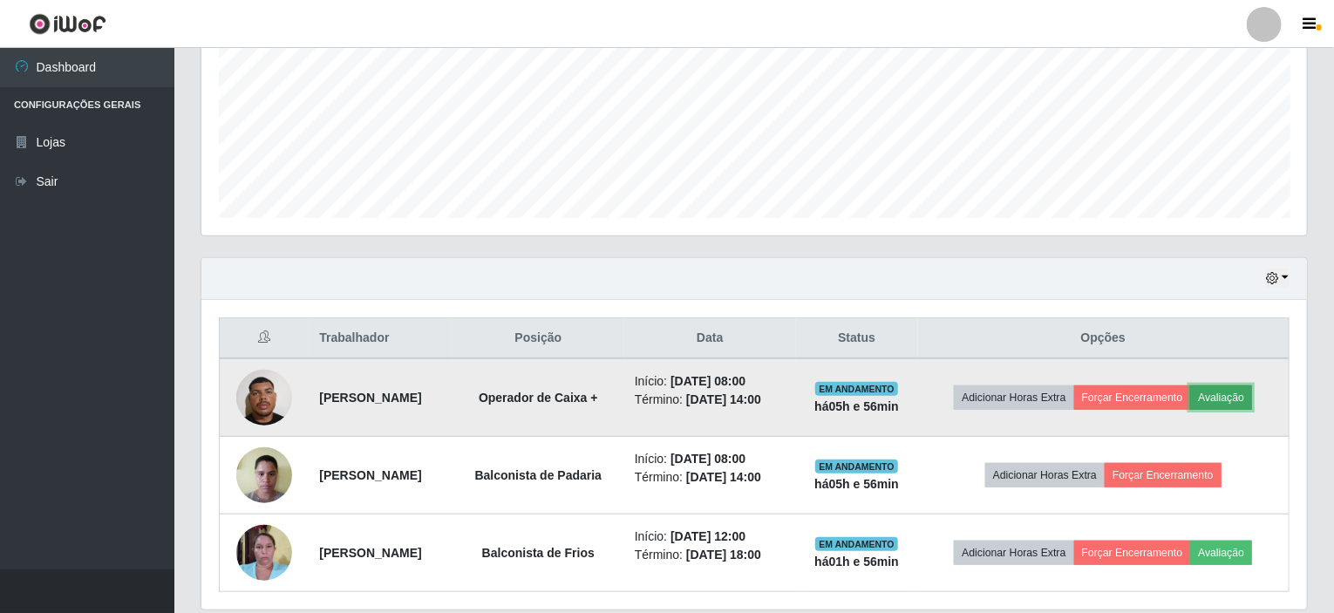
click at [1235, 404] on button "Avaliação" at bounding box center [1222, 398] width 62 height 24
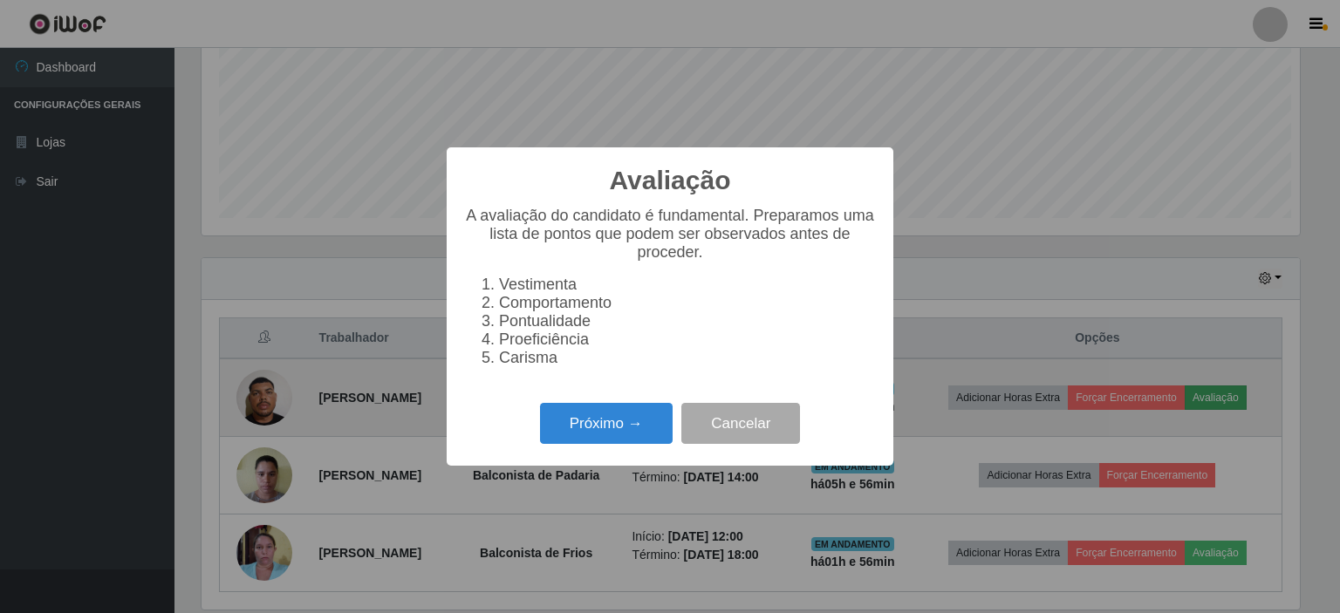
scroll to position [362, 1099]
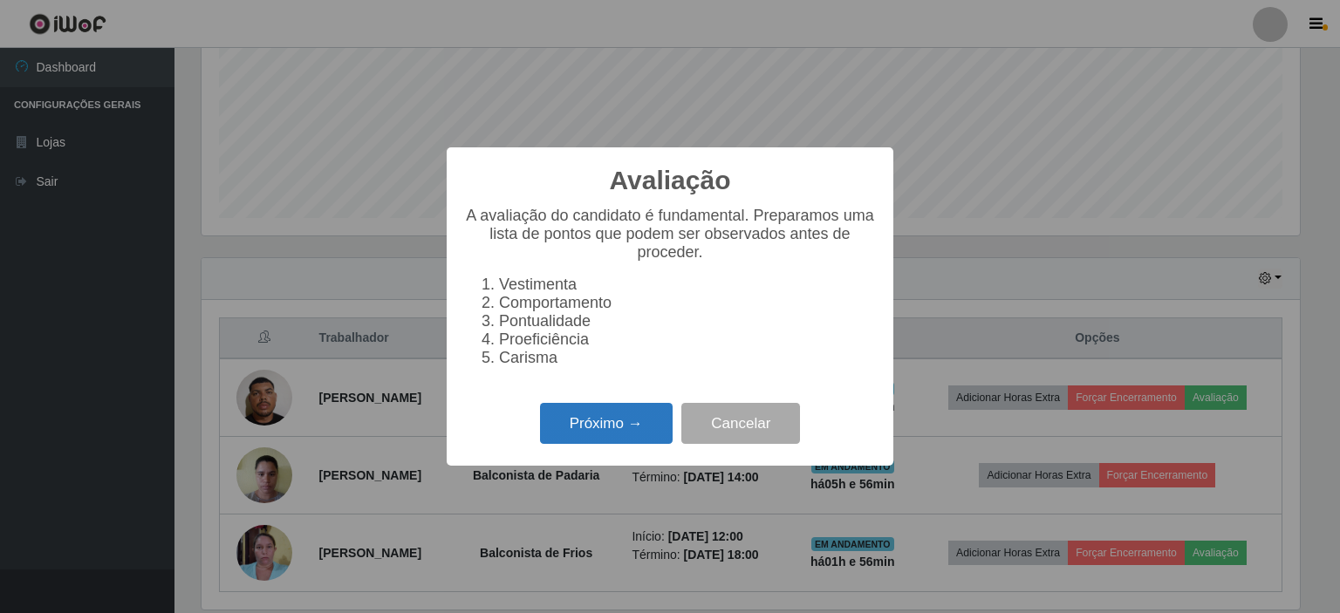
click at [575, 440] on button "Próximo →" at bounding box center [606, 423] width 133 height 41
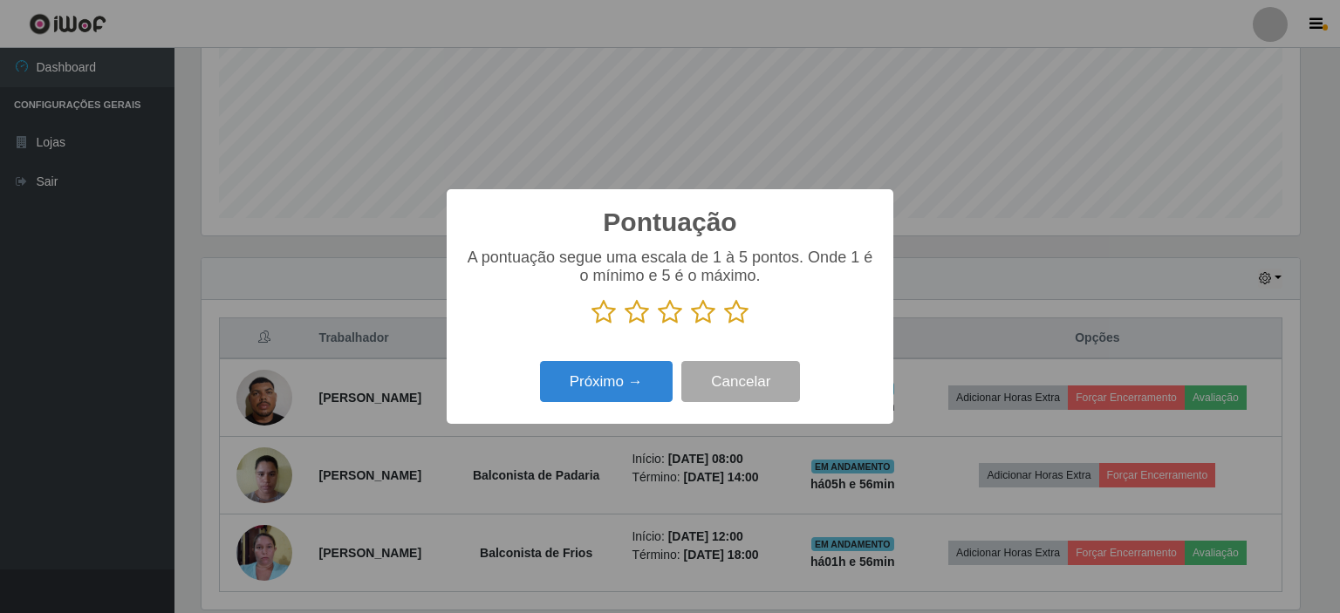
click at [736, 321] on icon at bounding box center [736, 312] width 24 height 26
click at [724, 325] on input "radio" at bounding box center [724, 325] width 0 height 0
click at [611, 390] on button "Próximo →" at bounding box center [606, 381] width 133 height 41
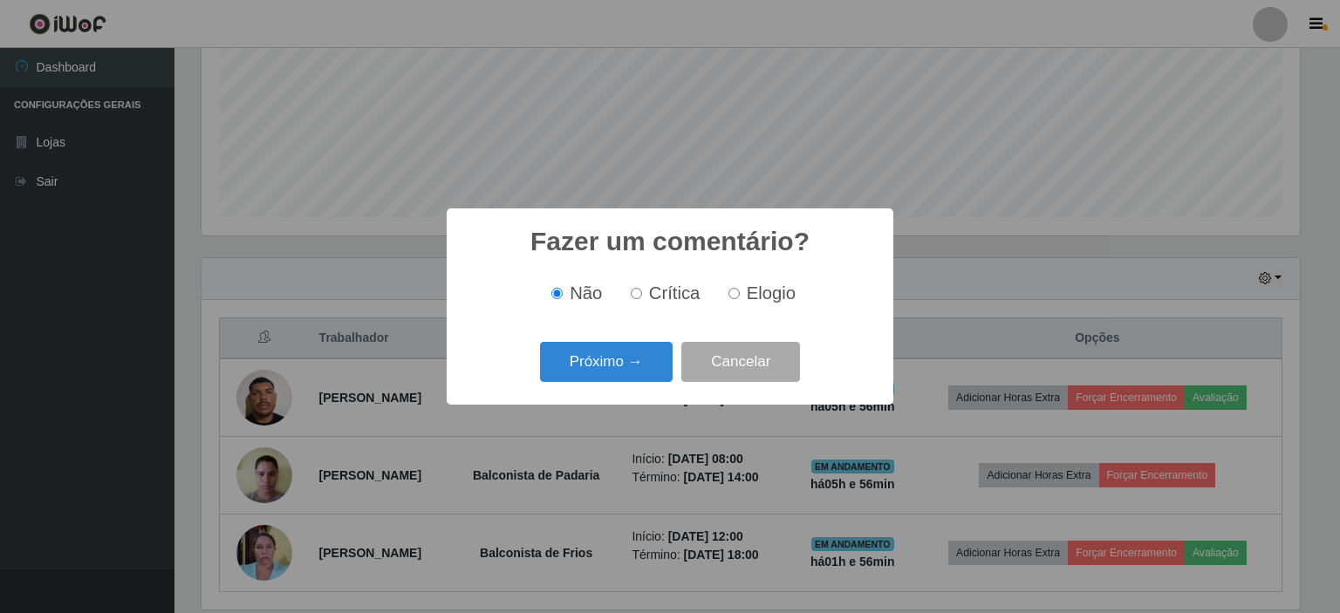
click at [735, 303] on label "Elogio" at bounding box center [758, 293] width 74 height 20
click at [735, 299] on input "Elogio" at bounding box center [733, 293] width 11 height 11
radio input "true"
click at [630, 368] on button "Próximo →" at bounding box center [606, 362] width 133 height 41
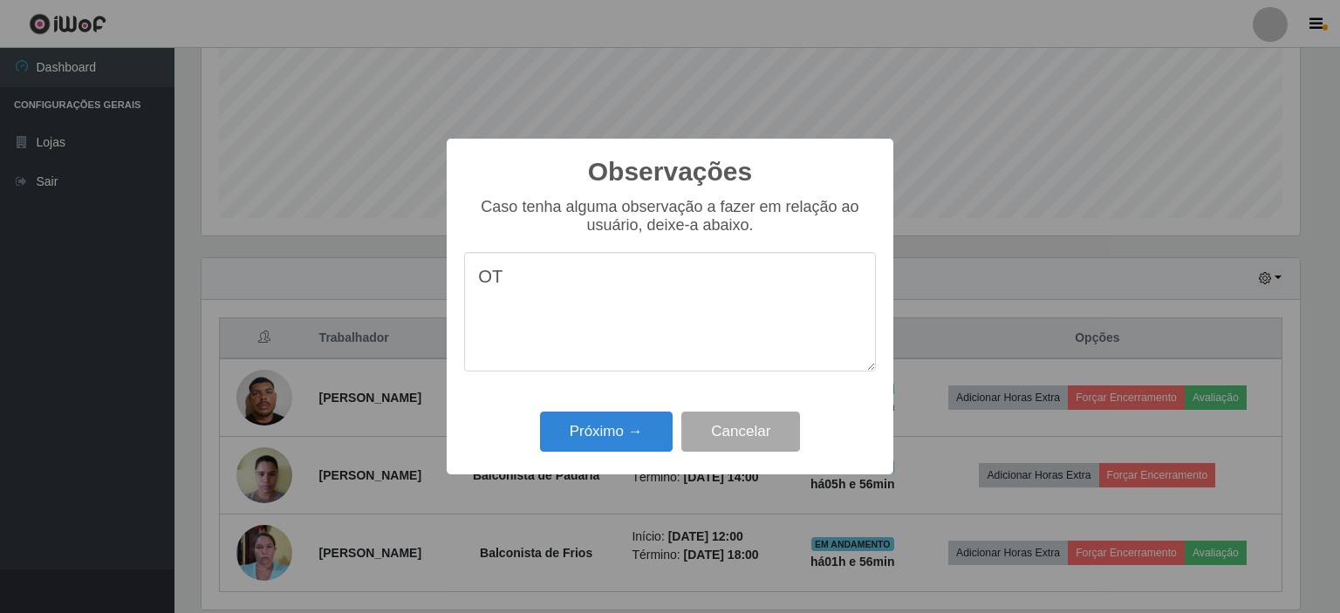
type textarea "O"
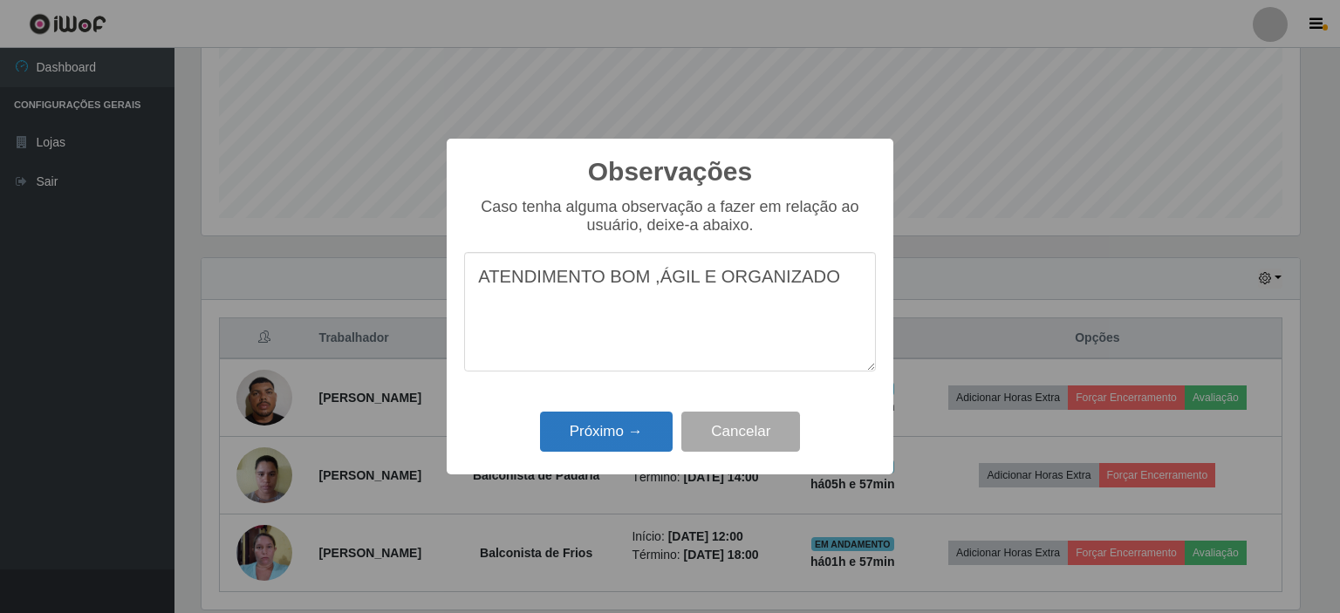
type textarea "ATENDIMENTO BOM ,ÁGIL E ORGANIZADO"
click at [612, 440] on button "Próximo →" at bounding box center [606, 432] width 133 height 41
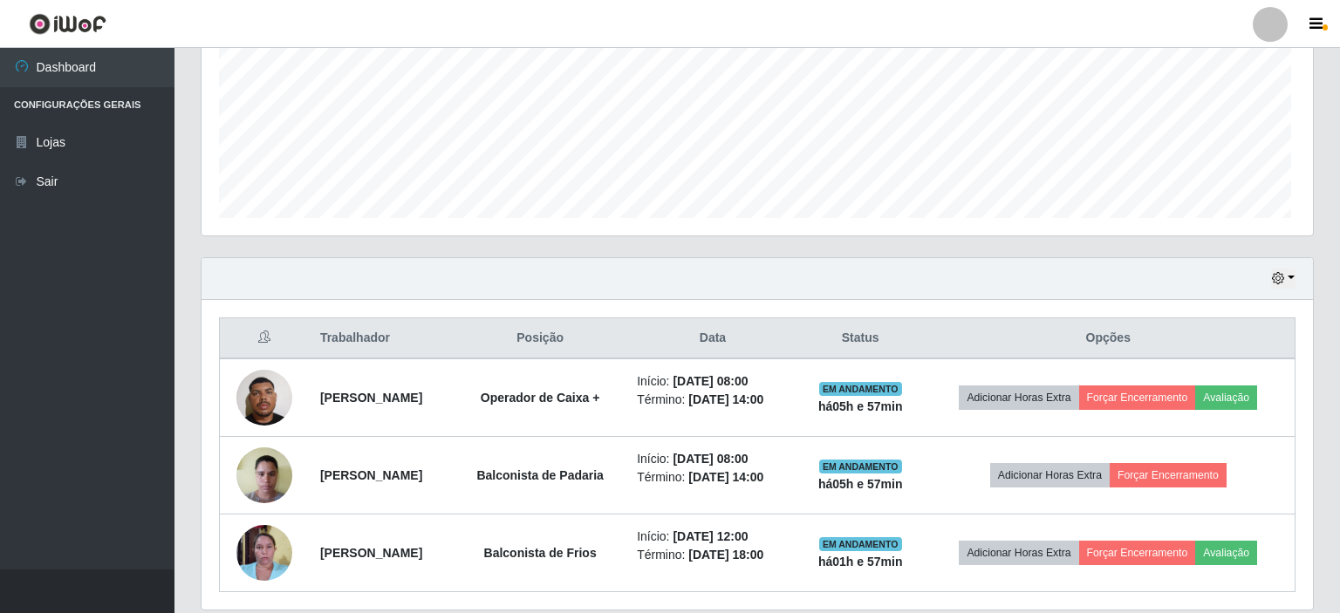
scroll to position [362, 1106]
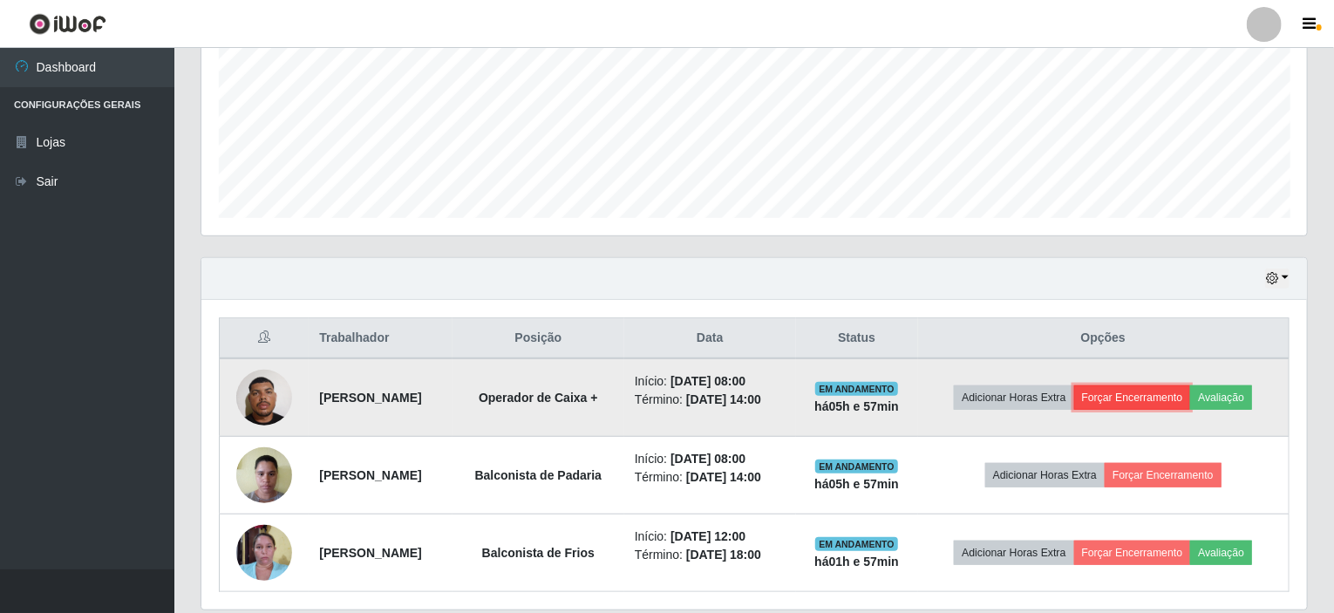
click at [1163, 397] on button "Forçar Encerramento" at bounding box center [1133, 398] width 117 height 24
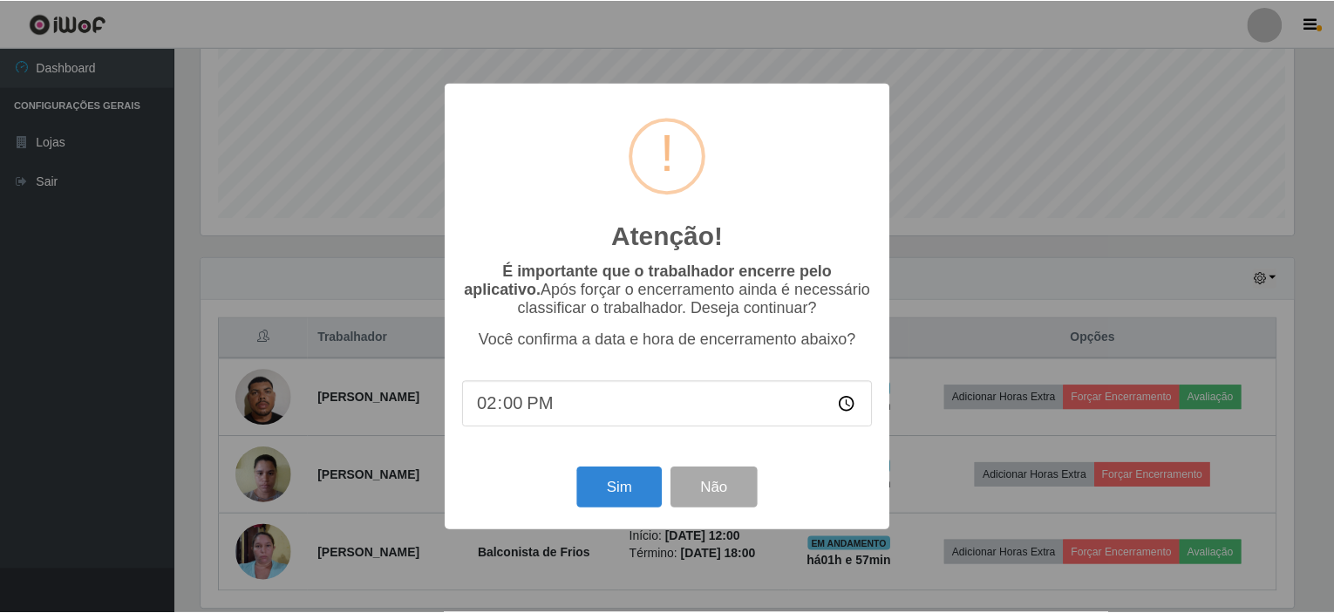
scroll to position [362, 1099]
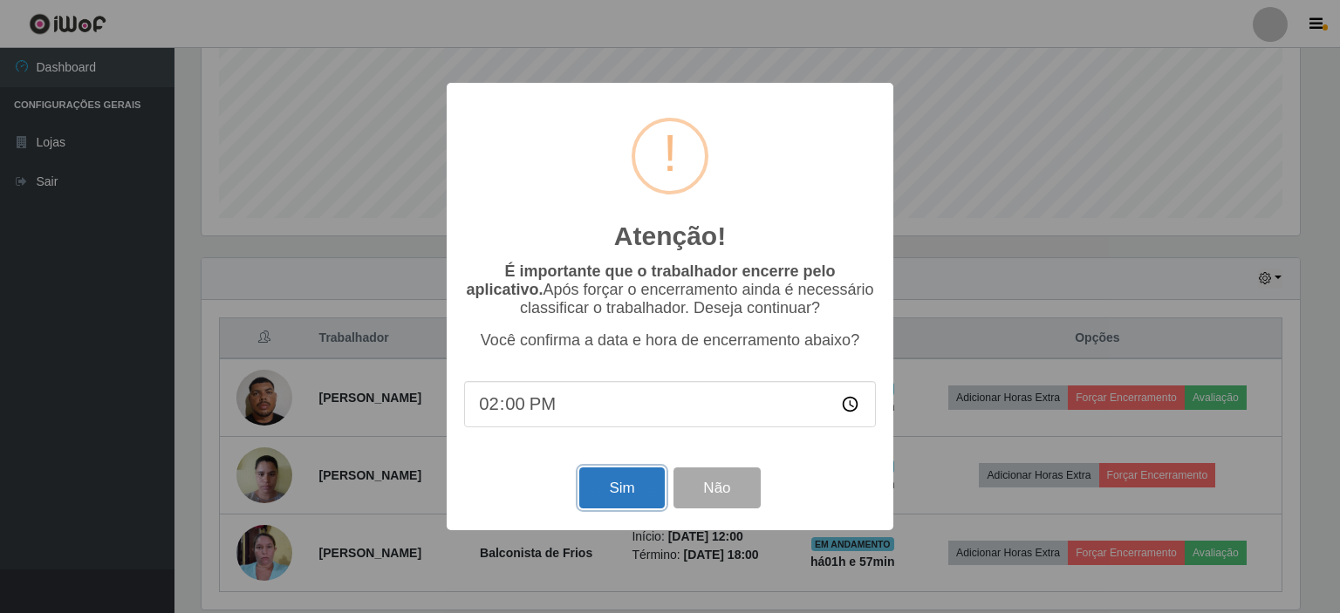
click at [644, 482] on button "Sim" at bounding box center [621, 487] width 85 height 41
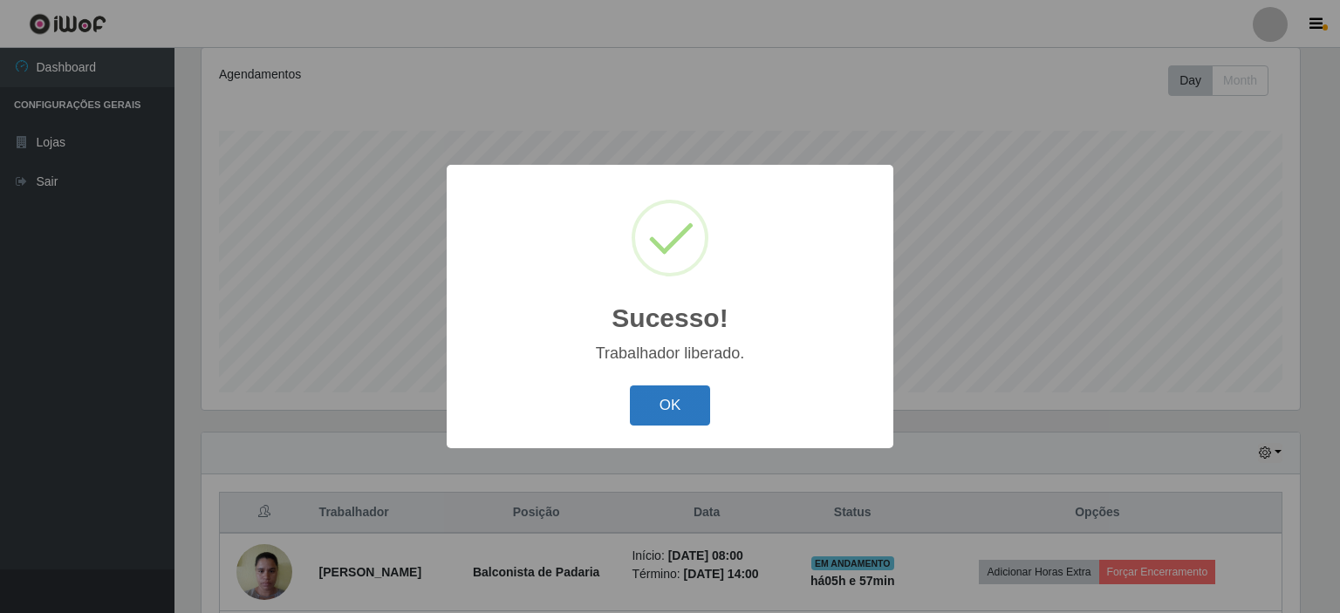
click at [681, 407] on button "OK" at bounding box center [670, 406] width 81 height 41
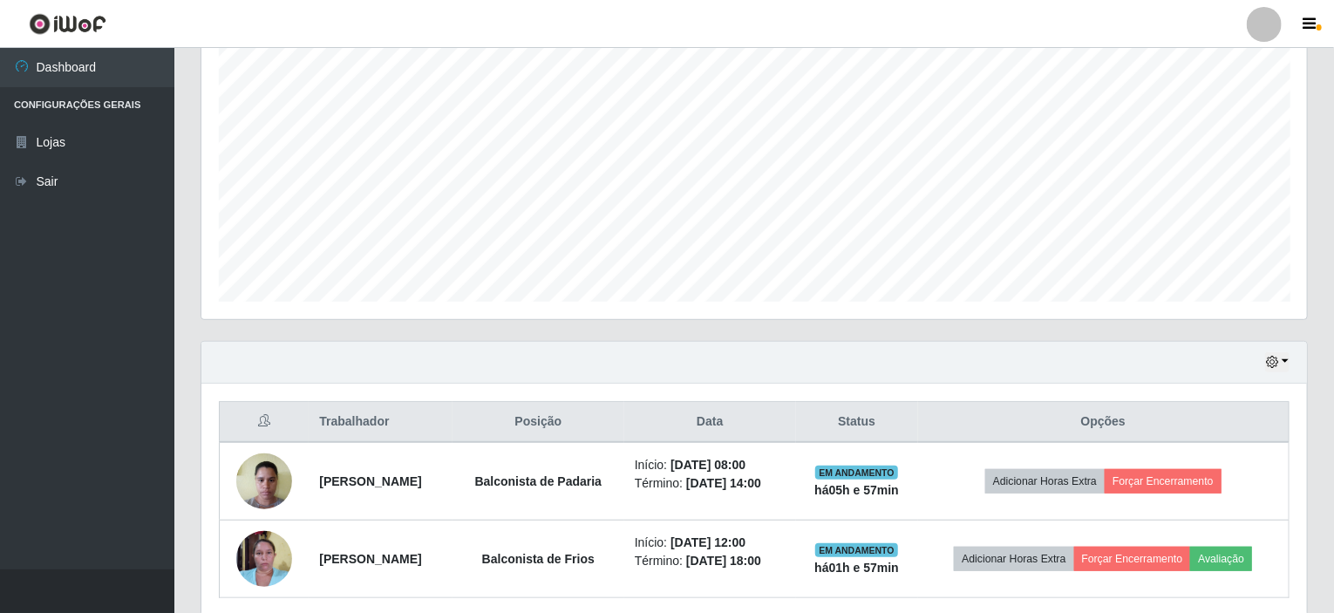
scroll to position [386, 0]
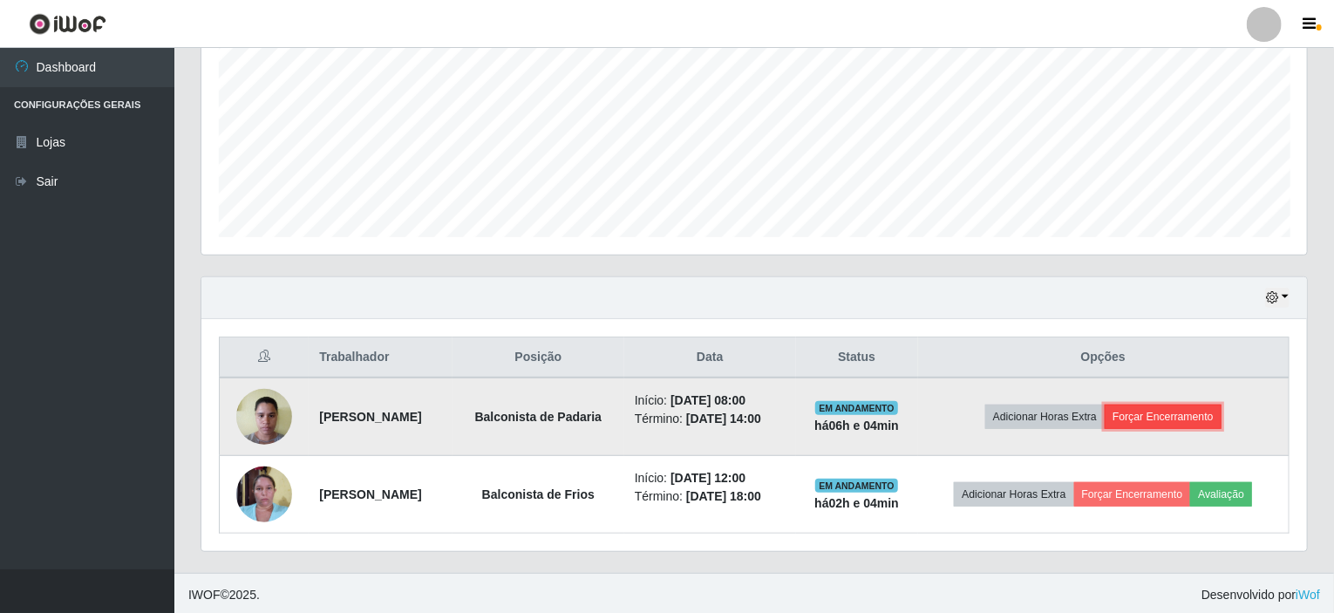
click at [1145, 411] on button "Forçar Encerramento" at bounding box center [1163, 417] width 117 height 24
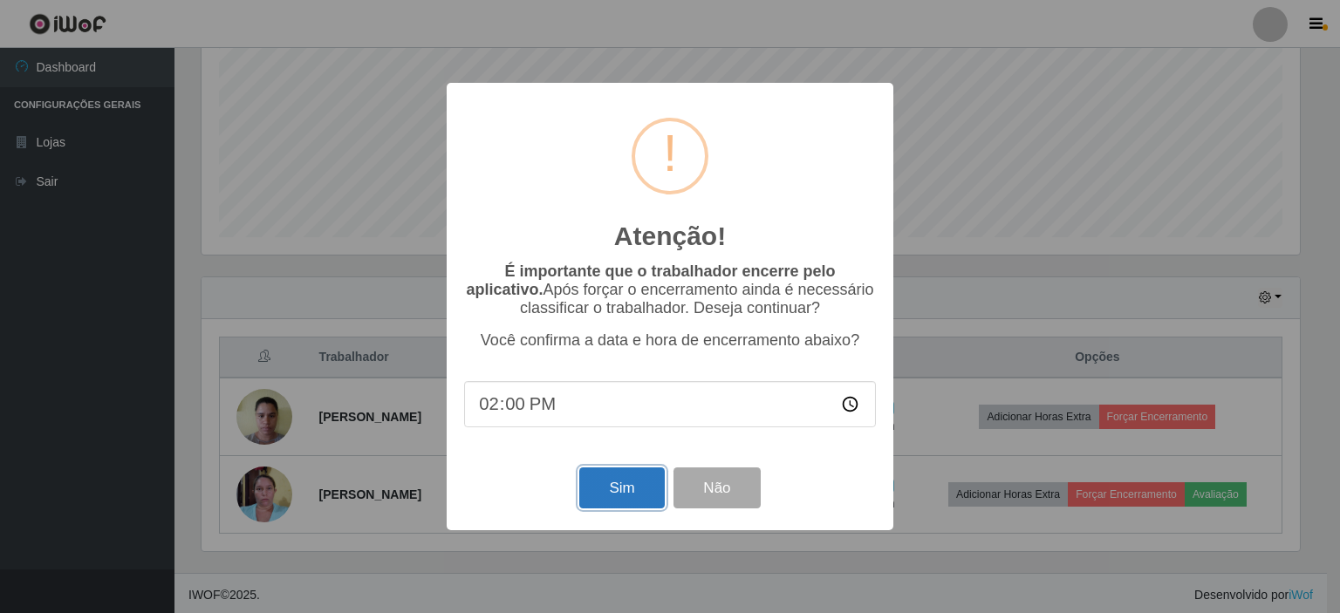
click at [607, 497] on button "Sim" at bounding box center [621, 487] width 85 height 41
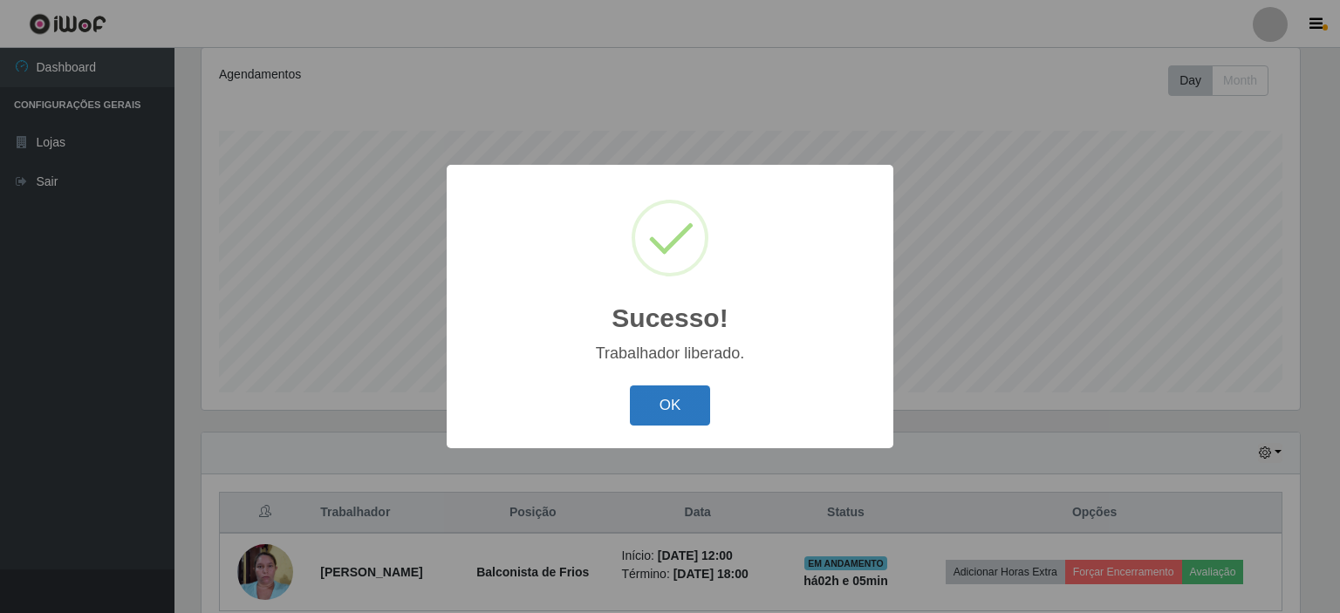
click at [672, 401] on button "OK" at bounding box center [670, 406] width 81 height 41
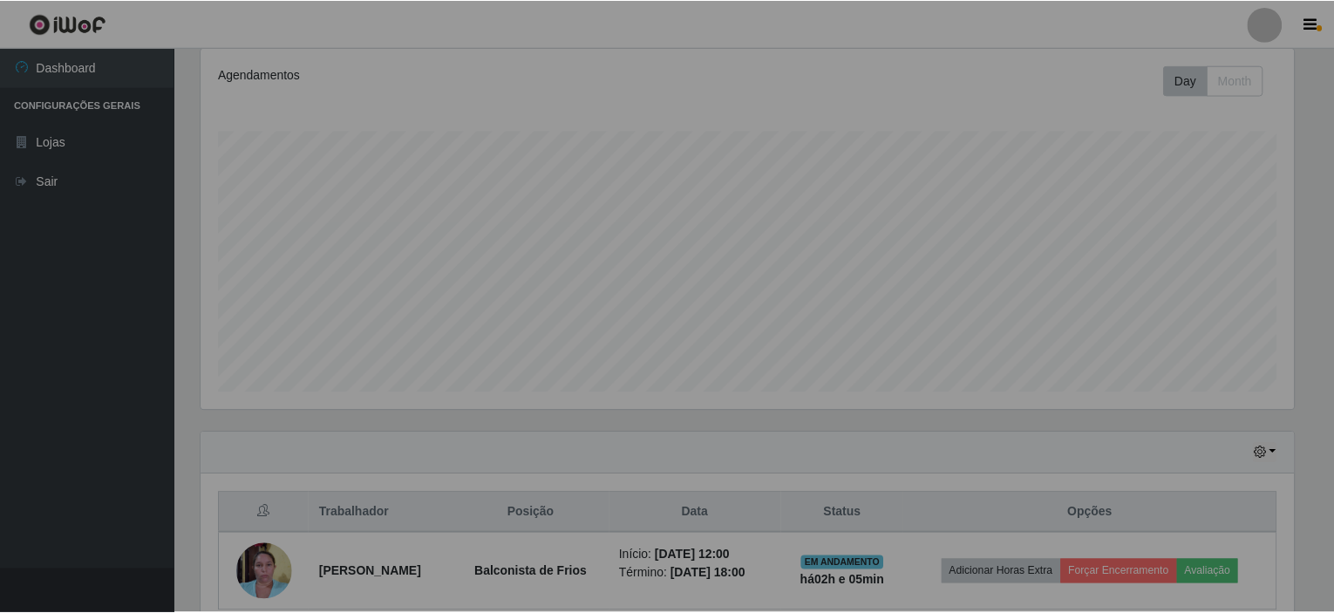
scroll to position [362, 1106]
